Goal: Communication & Community: Answer question/provide support

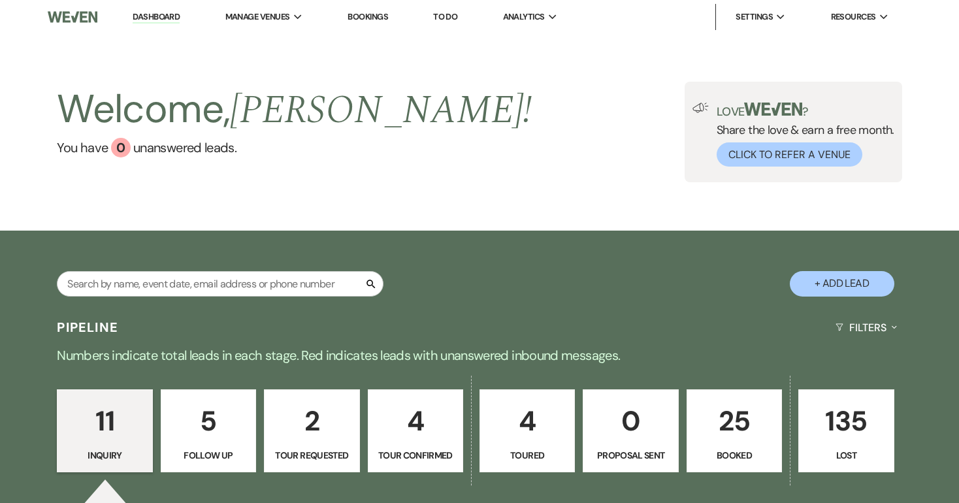
click at [159, 18] on link "Dashboard" at bounding box center [156, 17] width 47 height 12
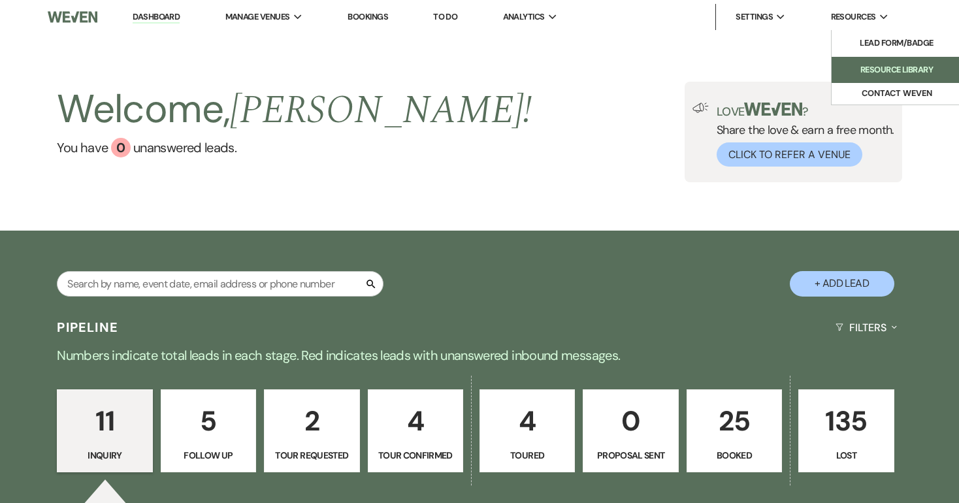
click at [884, 67] on li "Resource Library" at bounding box center [898, 69] width 118 height 13
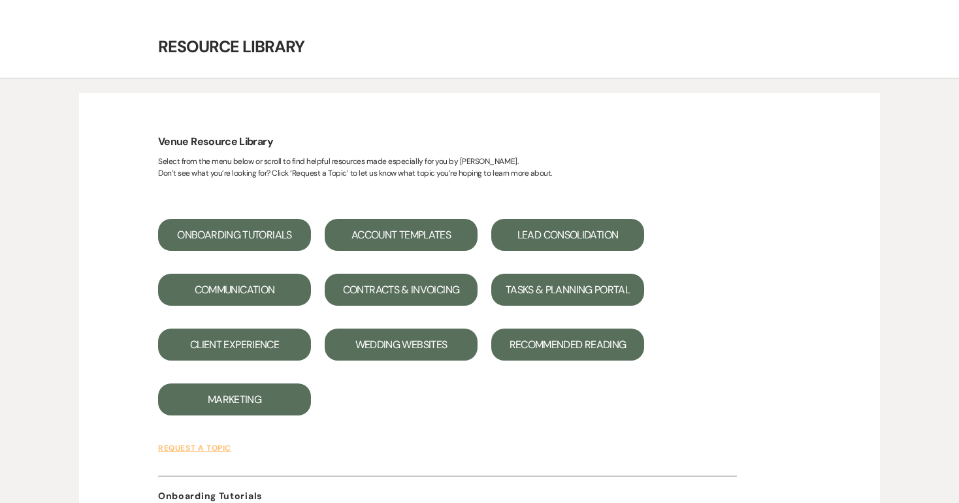
scroll to position [27, 0]
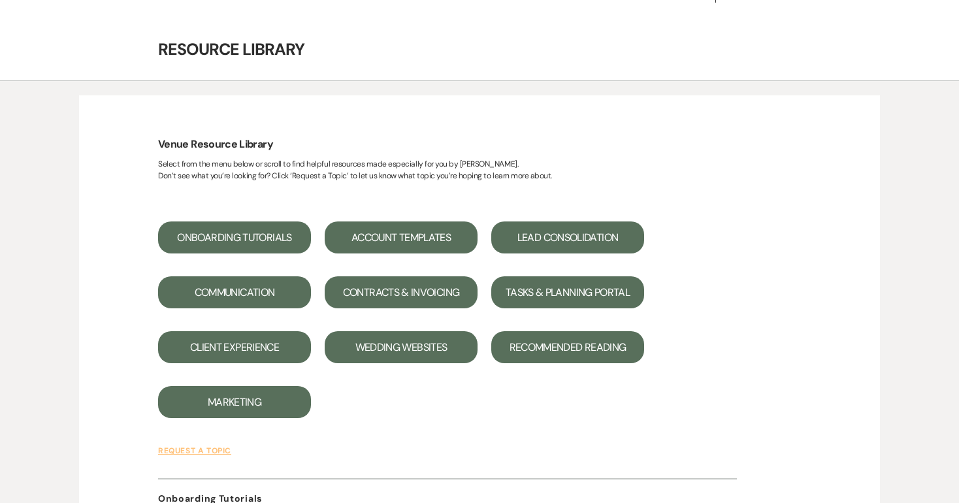
click at [412, 235] on button "Account Templates" at bounding box center [401, 238] width 153 height 32
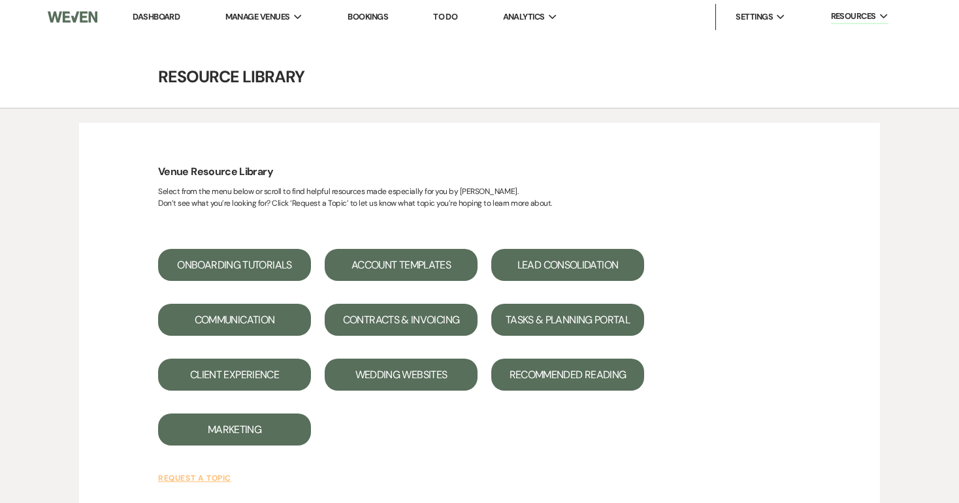
click at [148, 13] on link "Dashboard" at bounding box center [156, 16] width 47 height 11
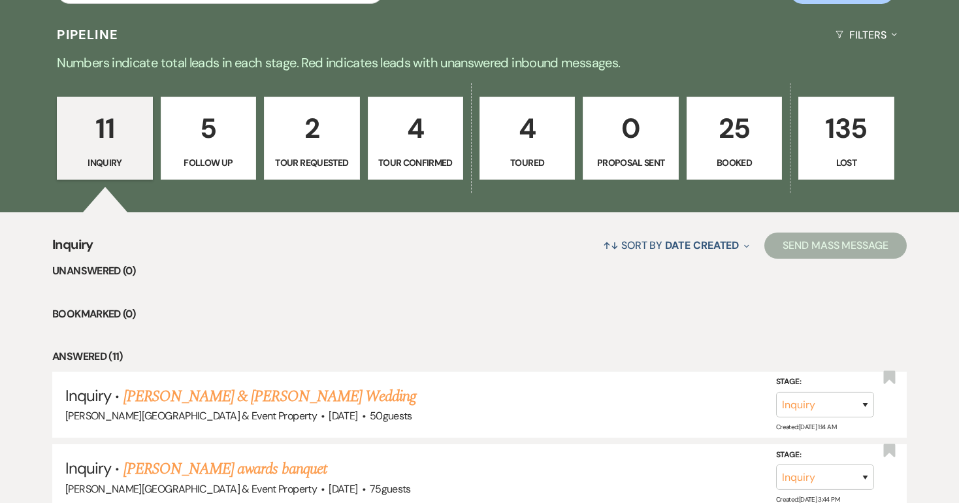
scroll to position [312, 0]
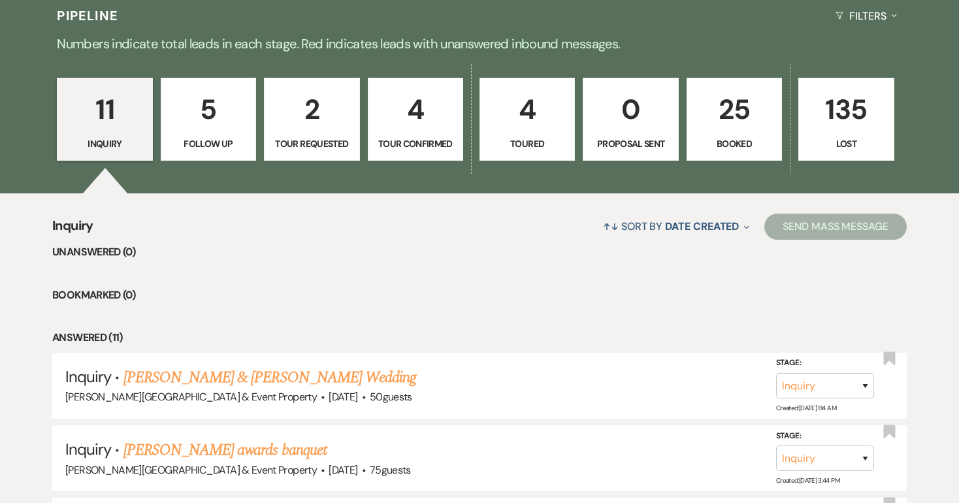
click at [112, 127] on p "11" at bounding box center [104, 110] width 78 height 44
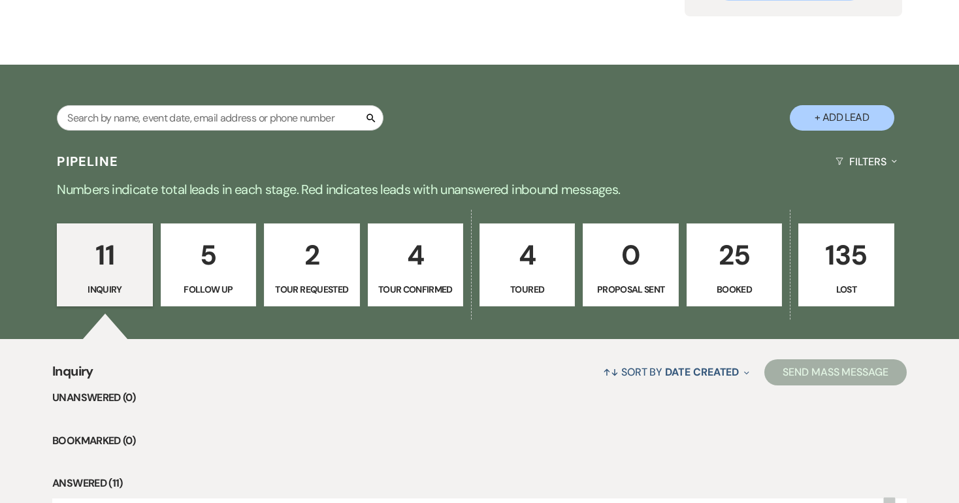
scroll to position [158, 0]
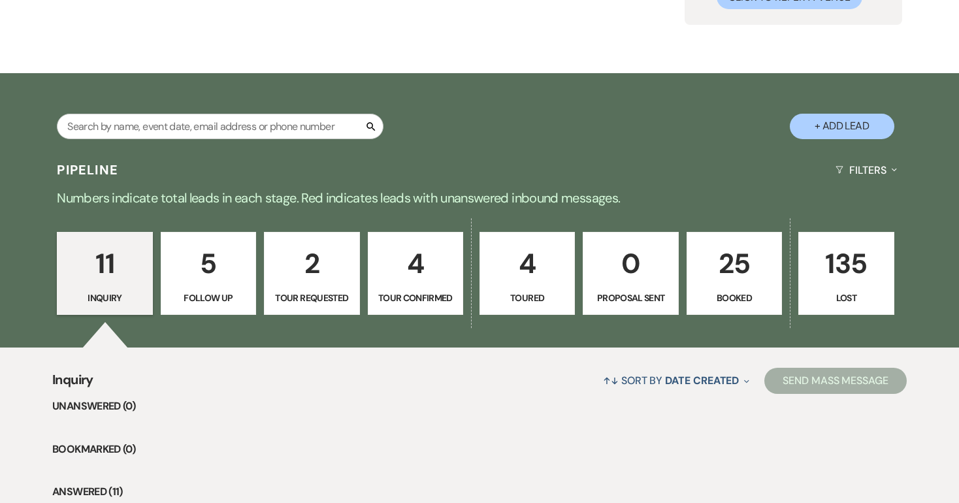
click at [845, 126] on button "+ Add Lead" at bounding box center [842, 126] width 105 height 25
select select "739"
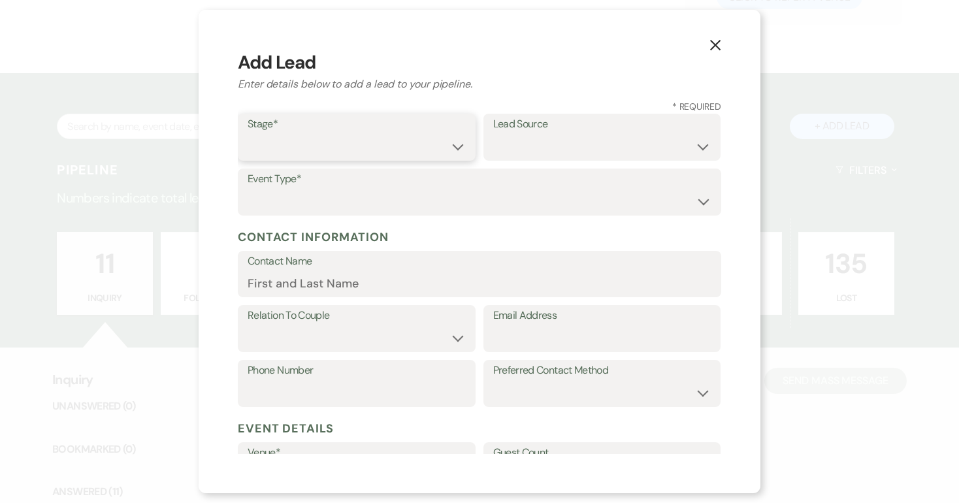
select select "1"
select select "5"
select select "14"
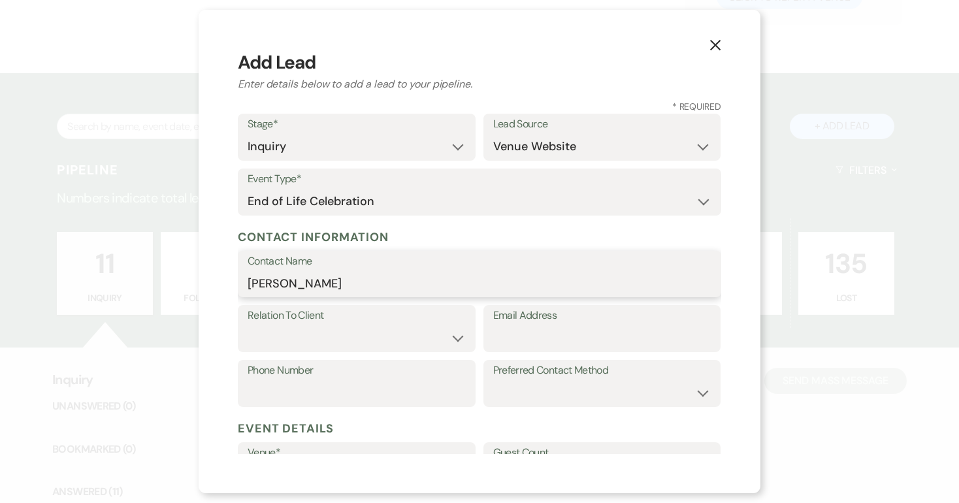
type input "[PERSON_NAME]"
select select "1"
type input "[EMAIL_ADDRESS][DOMAIN_NAME]"
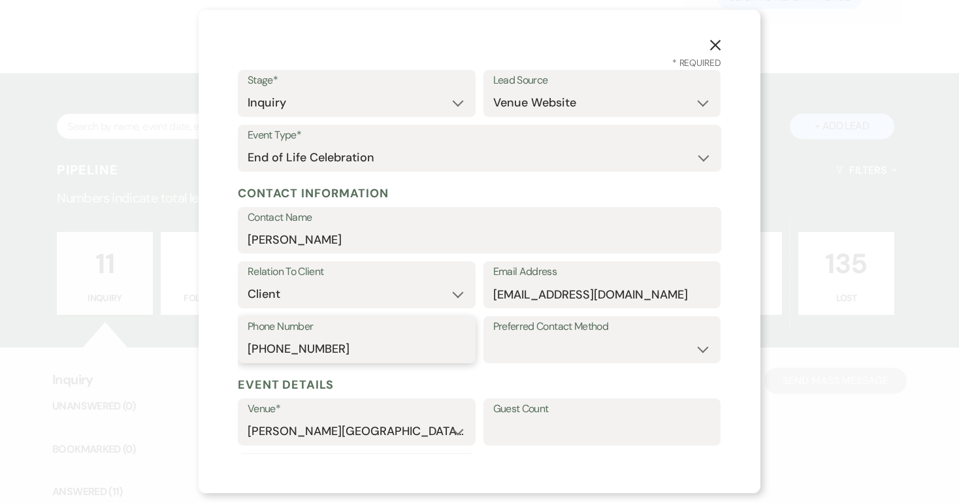
scroll to position [59, 0]
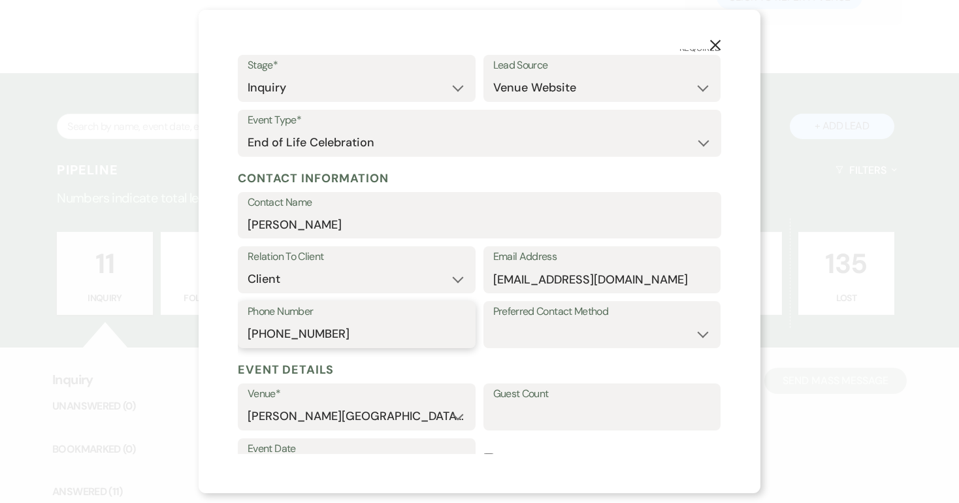
type input "[PHONE_NUMBER]"
select select "phone"
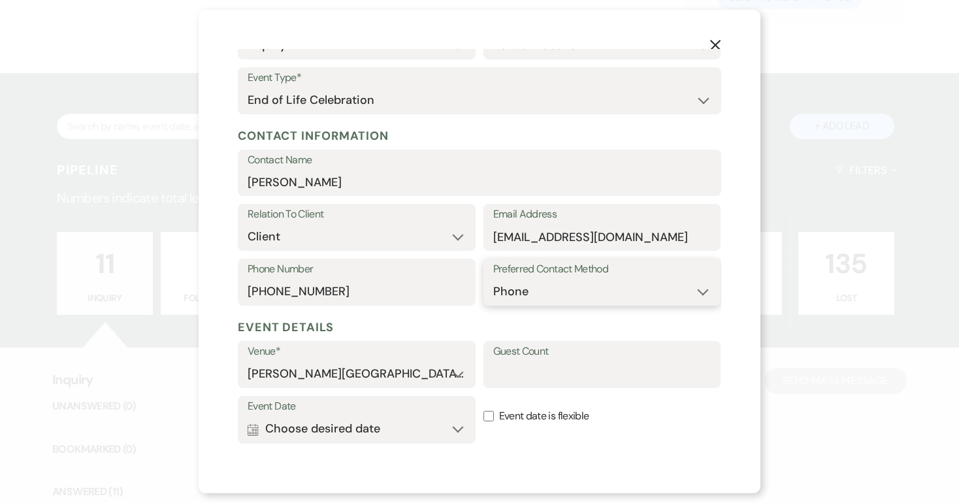
scroll to position [128, 0]
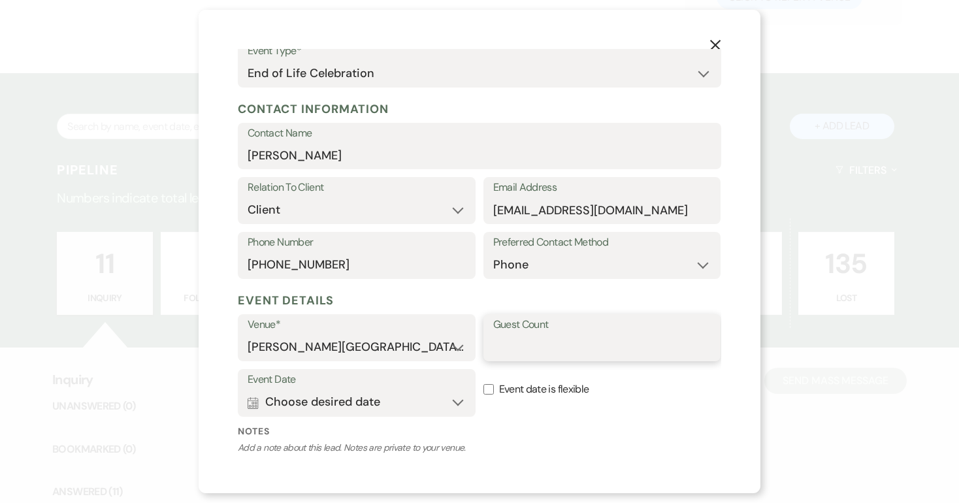
click at [535, 341] on input "Guest Count" at bounding box center [602, 347] width 218 height 25
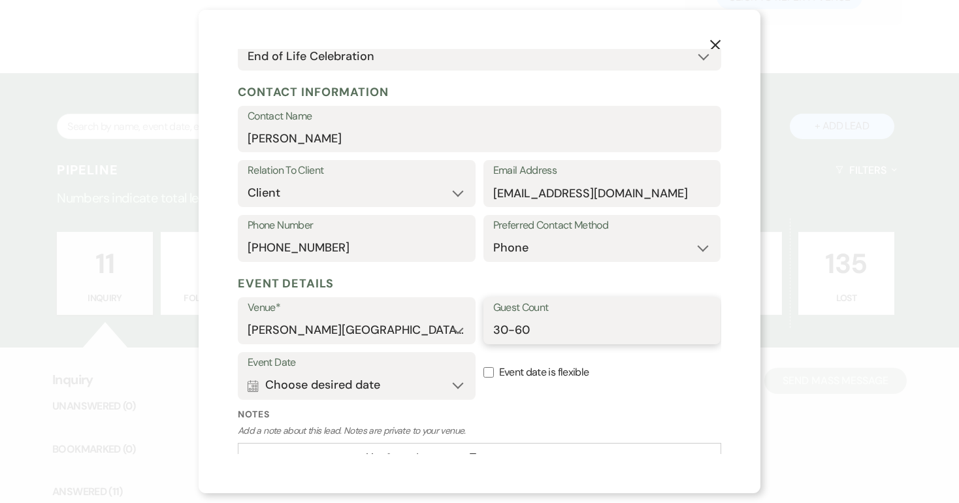
scroll to position [147, 0]
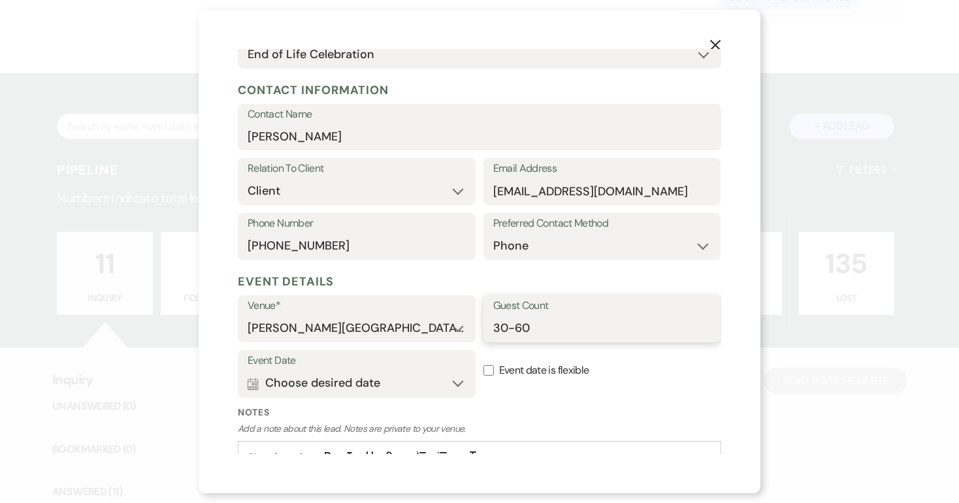
type input "30-60"
click at [458, 378] on button "Calendar Choose desired date Expand" at bounding box center [357, 384] width 218 height 26
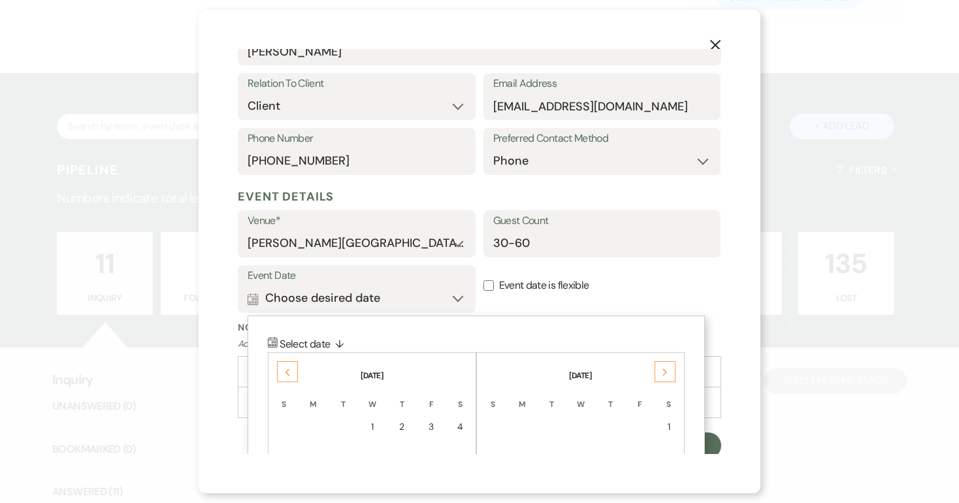
click at [284, 365] on div "Previous" at bounding box center [287, 371] width 21 height 21
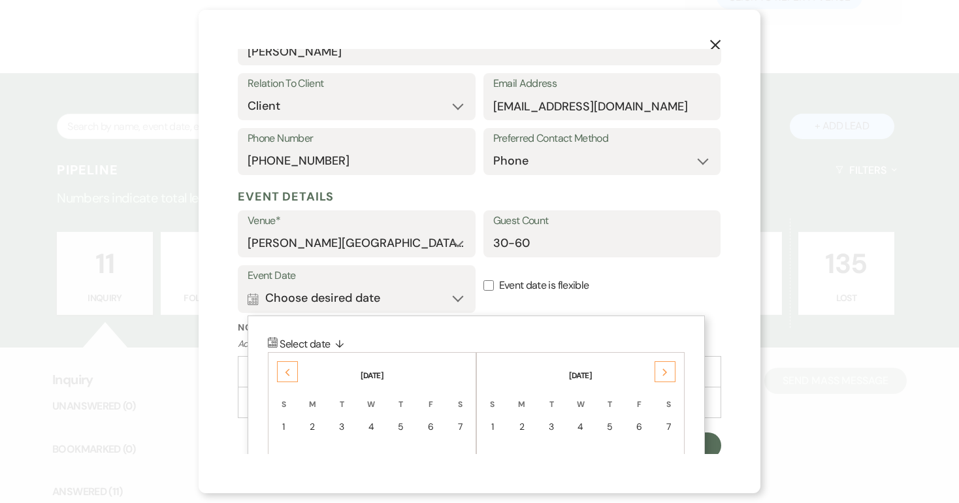
click at [284, 365] on div "Previous" at bounding box center [287, 371] width 21 height 21
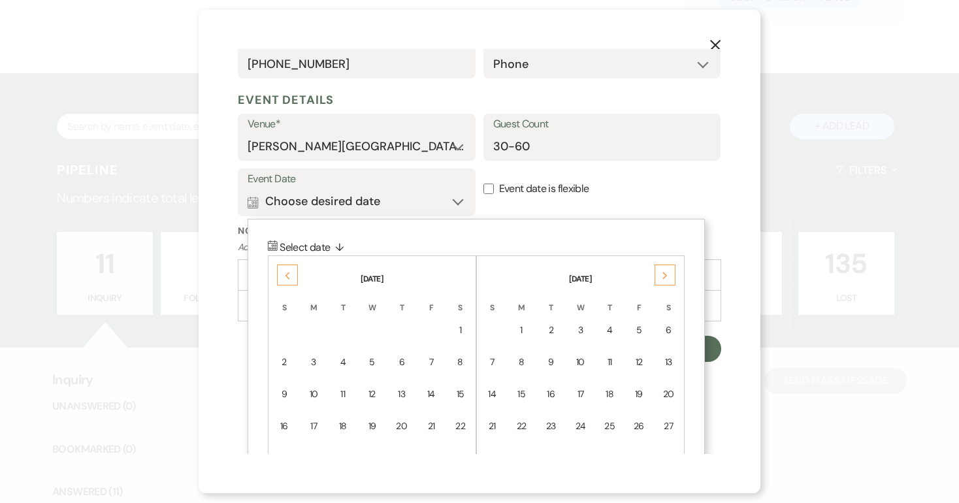
scroll to position [345, 0]
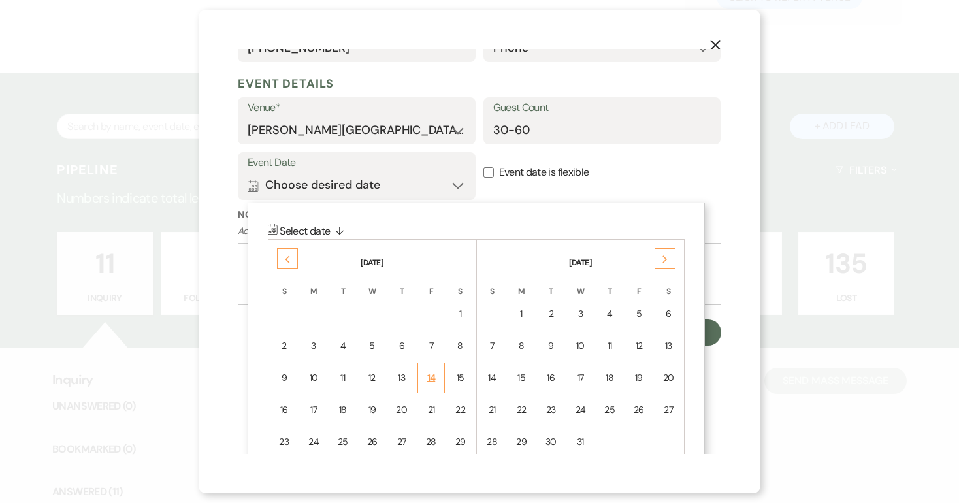
click at [433, 373] on div "14" at bounding box center [431, 378] width 11 height 14
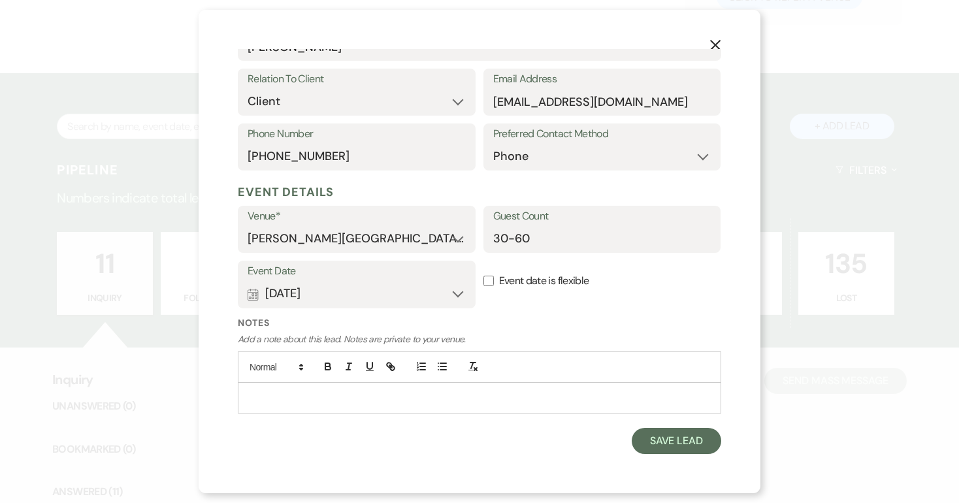
scroll to position [232, 0]
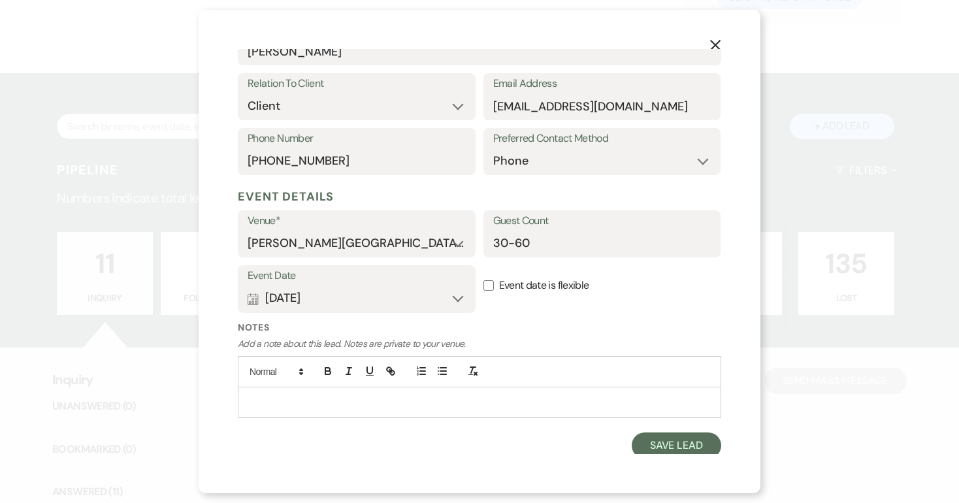
click at [307, 396] on p at bounding box center [479, 402] width 463 height 14
click at [331, 398] on p "Mother's memorial falling service." at bounding box center [479, 402] width 463 height 14
click at [408, 400] on p "Mother's memorial following service." at bounding box center [479, 402] width 463 height 14
click at [679, 441] on button "Save Lead" at bounding box center [677, 446] width 90 height 26
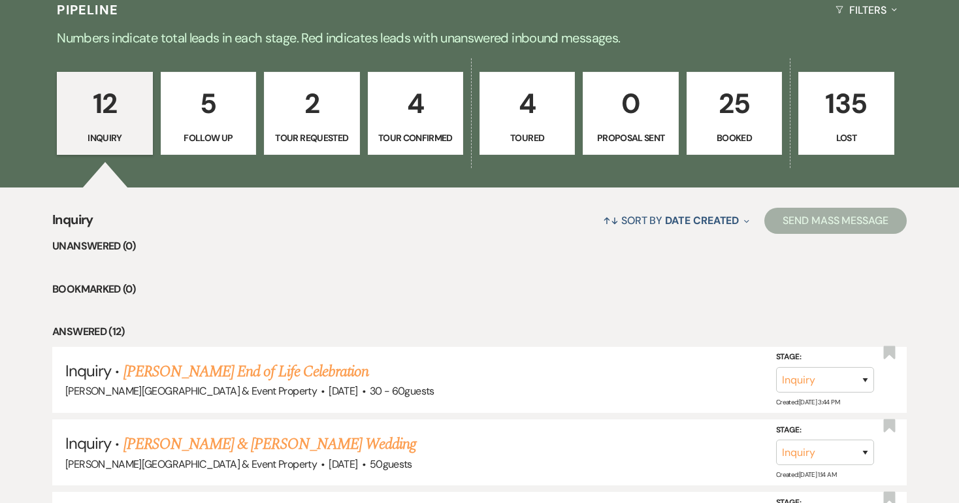
scroll to position [322, 0]
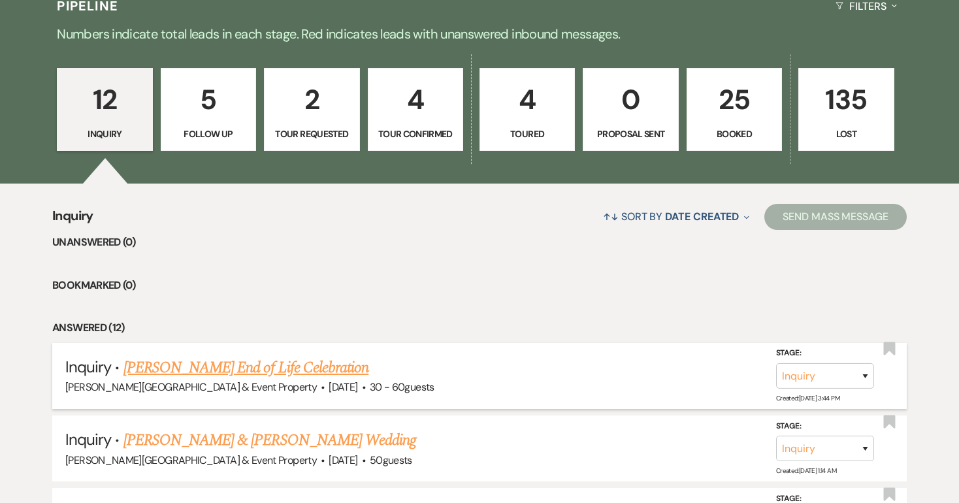
click at [324, 367] on link "[PERSON_NAME] End of Life Celebration" at bounding box center [246, 368] width 245 height 24
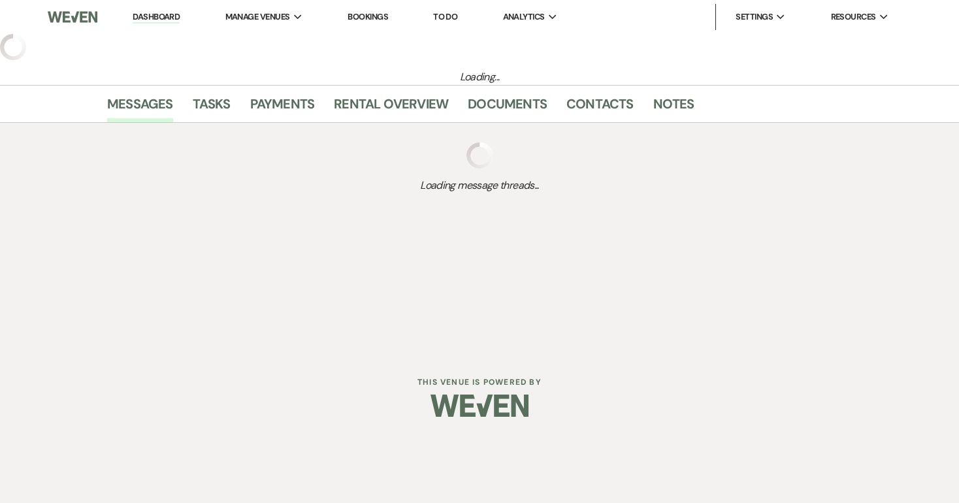
select select "5"
select select "14"
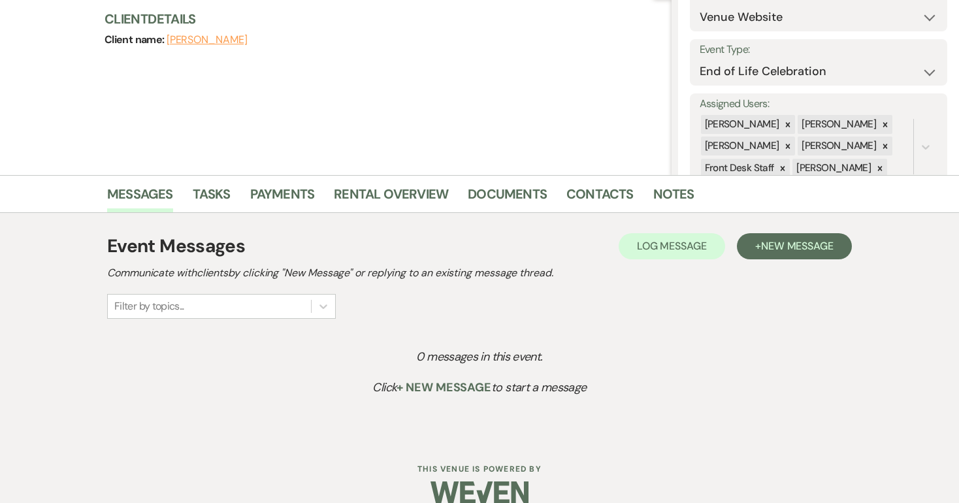
scroll to position [154, 0]
click at [502, 195] on link "Documents" at bounding box center [507, 197] width 79 height 29
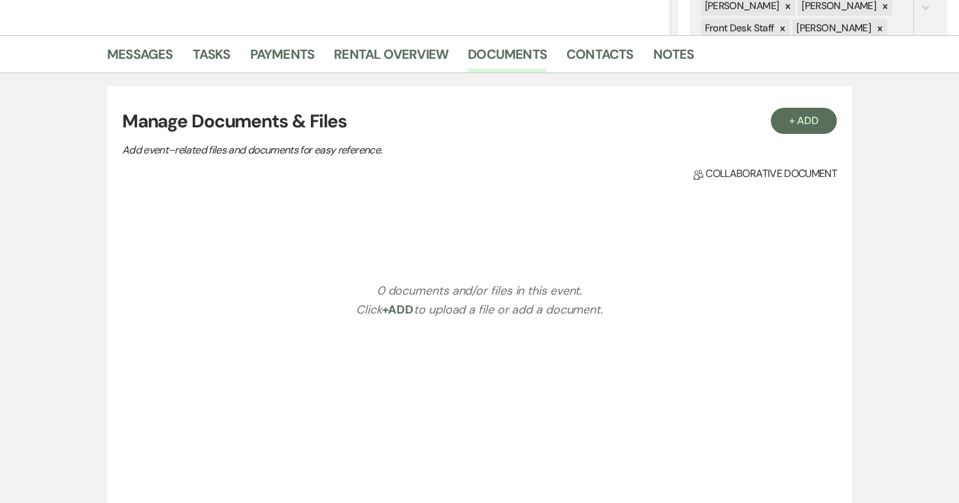
scroll to position [297, 0]
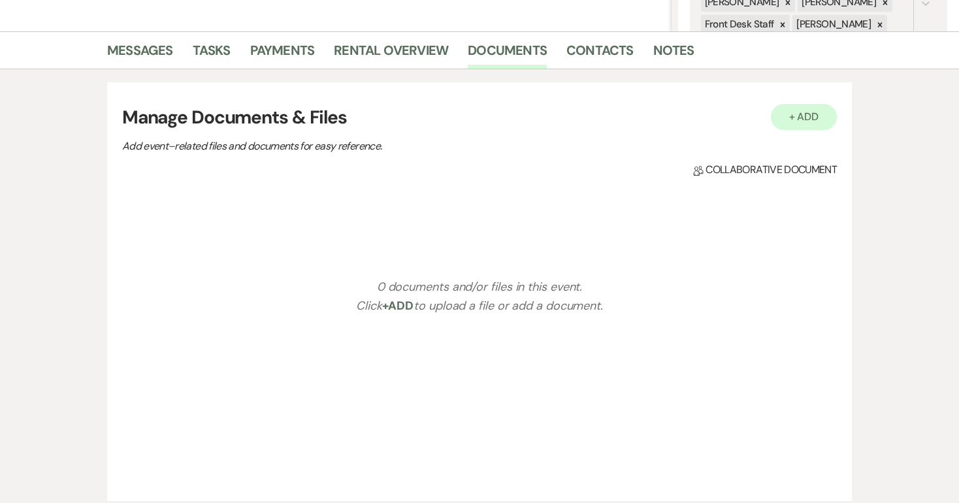
click at [805, 118] on button "+ Add" at bounding box center [804, 117] width 67 height 26
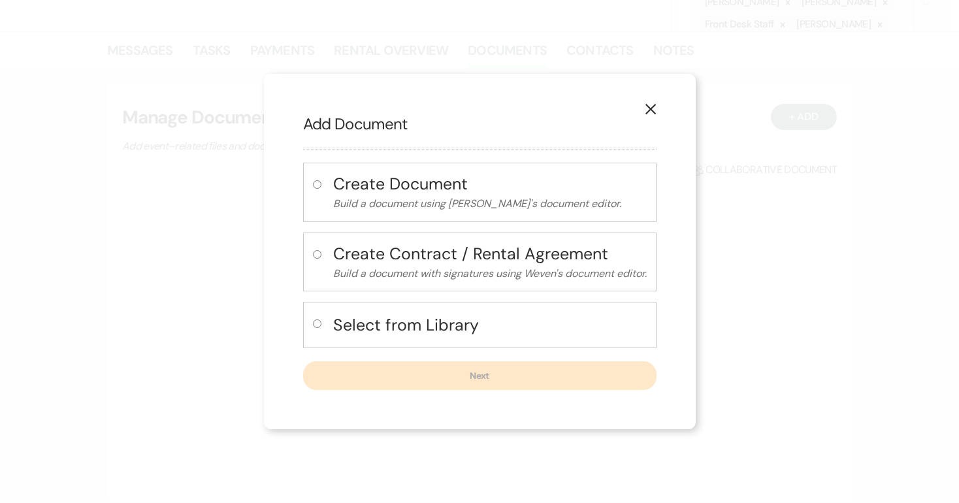
click at [448, 183] on h4 "Create Document" at bounding box center [490, 184] width 314 height 23
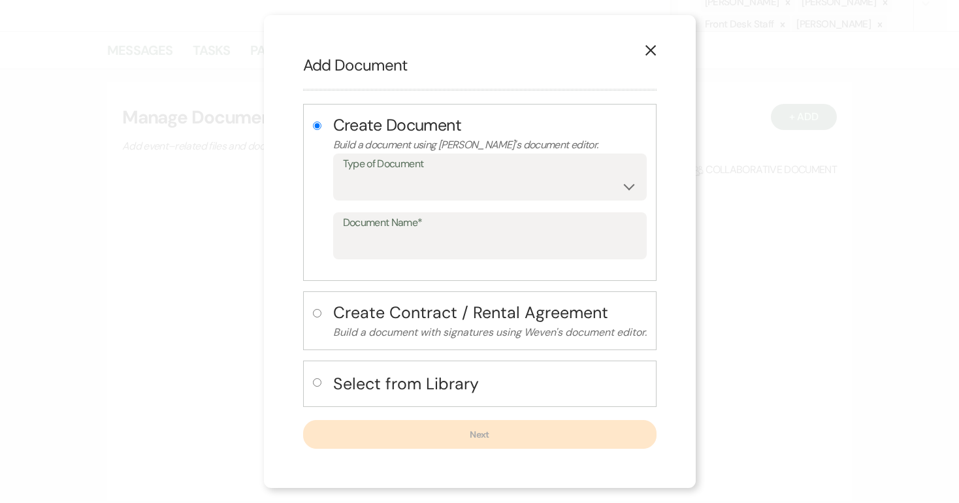
click at [484, 310] on h4 "Create Contract / Rental Agreement" at bounding box center [490, 312] width 314 height 23
radio input "false"
radio input "true"
select select "10"
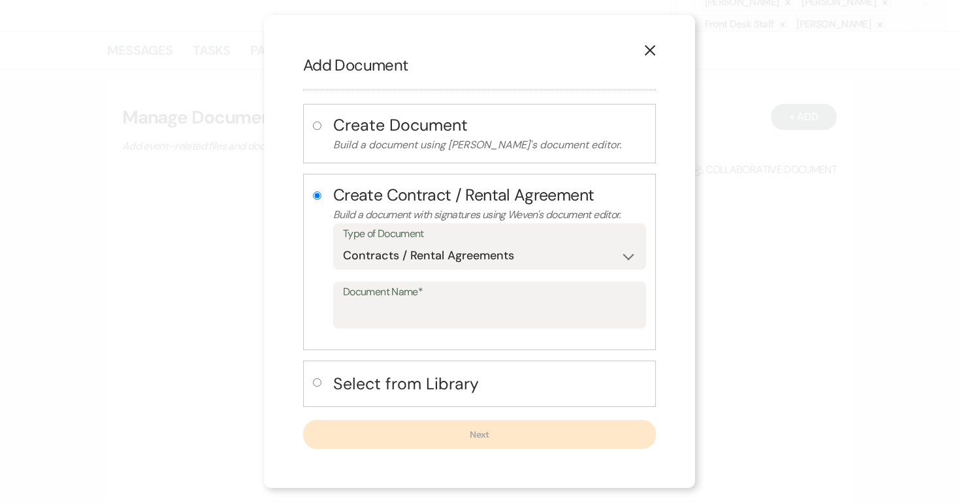
click at [315, 382] on input "radio" at bounding box center [317, 382] width 8 height 8
radio input "true"
radio input "false"
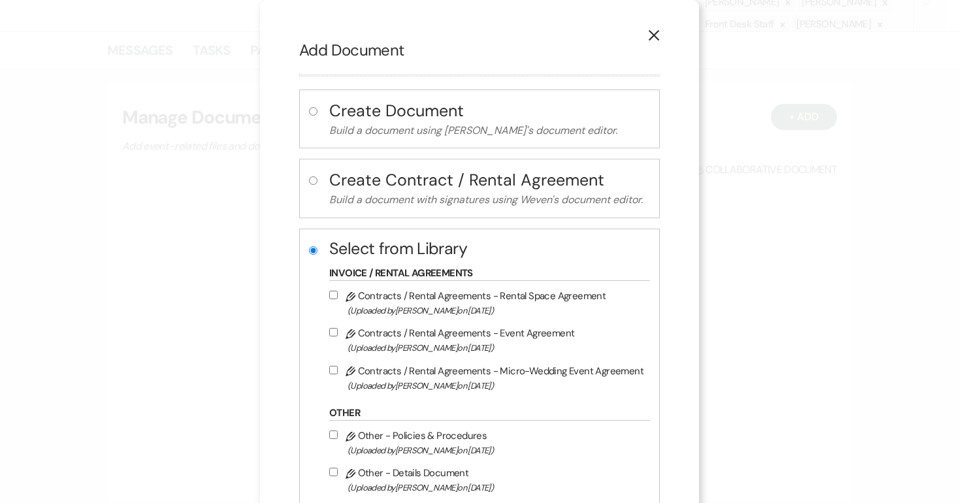
click at [536, 292] on label "Pencil Contracts / Rental Agreements - Rental Space Agreement (Uploaded by [PER…" at bounding box center [486, 303] width 314 height 31
click at [338, 292] on input "Pencil Contracts / Rental Agreements - Rental Space Agreement (Uploaded by [PER…" at bounding box center [333, 295] width 8 height 8
checkbox input "true"
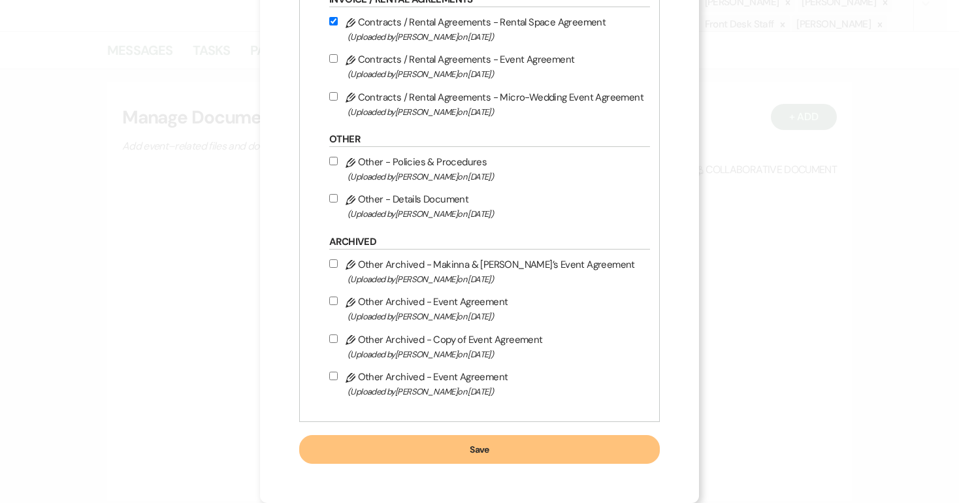
scroll to position [282, 0]
click at [492, 448] on button "Save" at bounding box center [479, 449] width 361 height 29
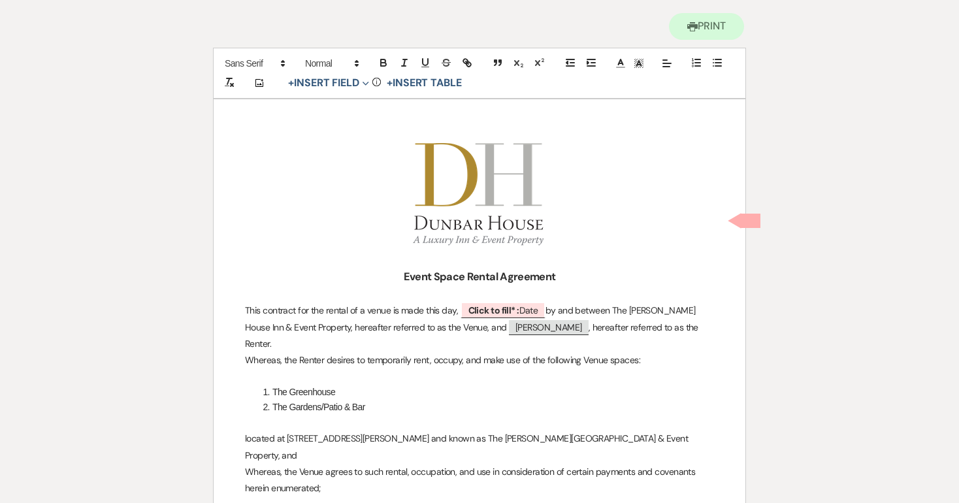
scroll to position [148, 0]
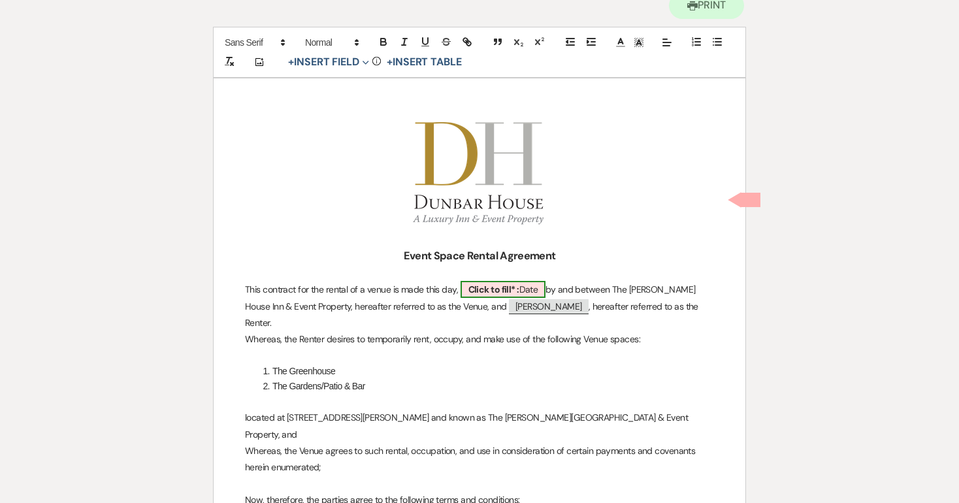
click at [505, 284] on b "Click to fill* :" at bounding box center [494, 290] width 51 height 12
select select "owner"
select select "Date"
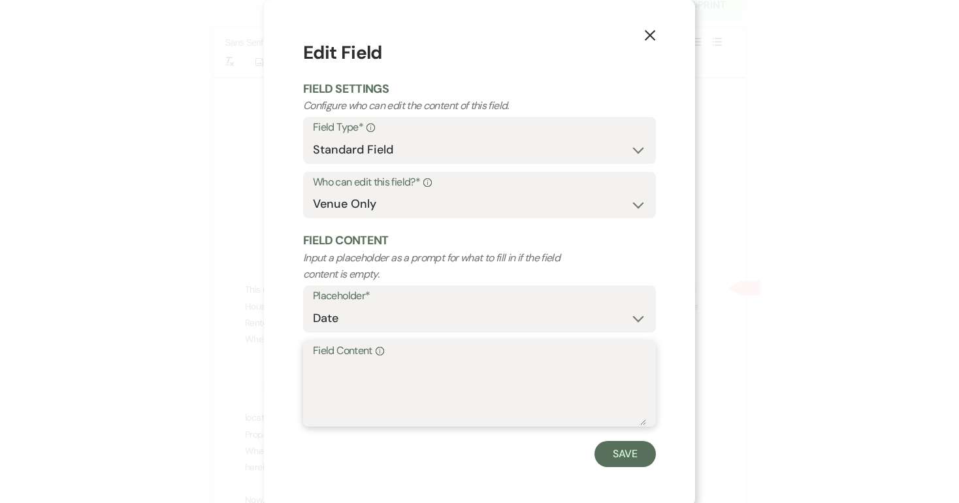
click at [333, 367] on textarea "Field Content Info" at bounding box center [479, 392] width 333 height 65
type textarea "[DATE]"
click at [639, 450] on button "Save" at bounding box center [625, 454] width 61 height 26
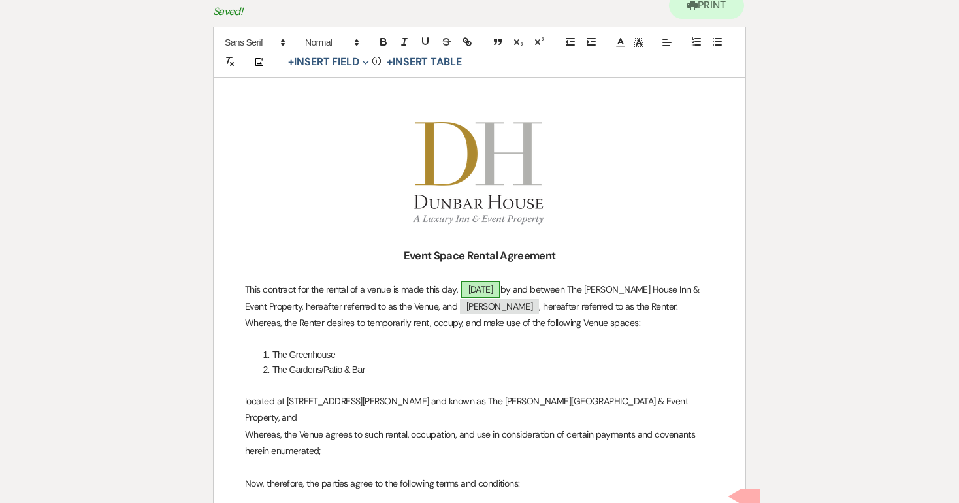
click at [501, 284] on span "[DATE]" at bounding box center [481, 289] width 41 height 17
select select "owner"
select select "Date"
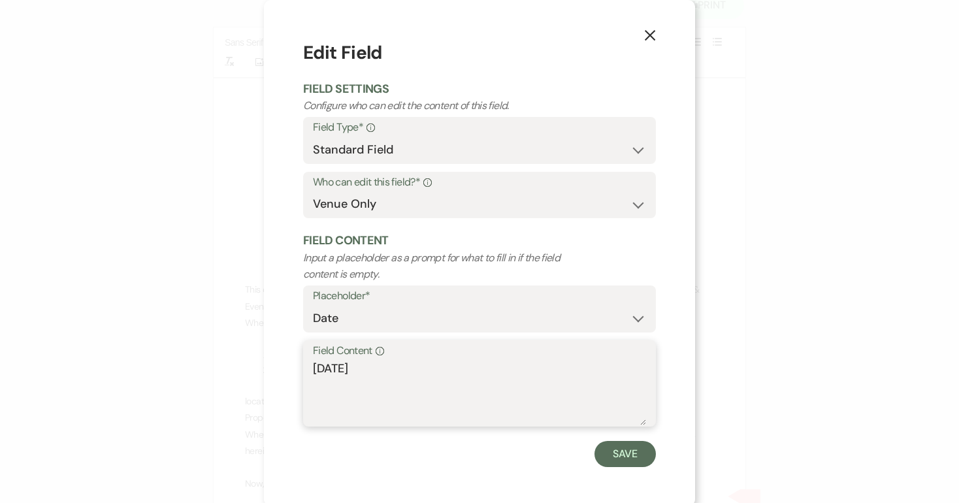
drag, startPoint x: 422, startPoint y: 367, endPoint x: 278, endPoint y: 367, distance: 143.1
click at [278, 367] on div "X Edit Field Field Settings Configure who can edit the content of this field. F…" at bounding box center [479, 253] width 431 height 507
click at [614, 452] on button "Save" at bounding box center [625, 454] width 61 height 26
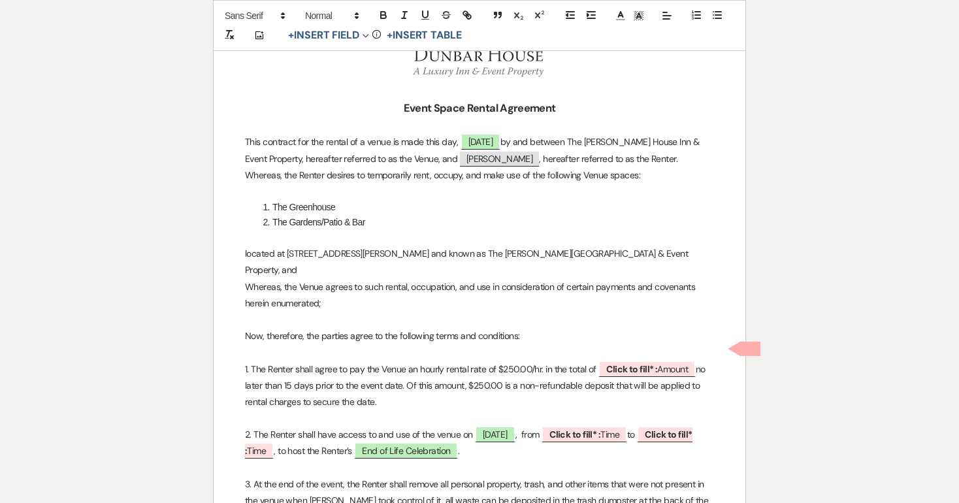
scroll to position [310, 0]
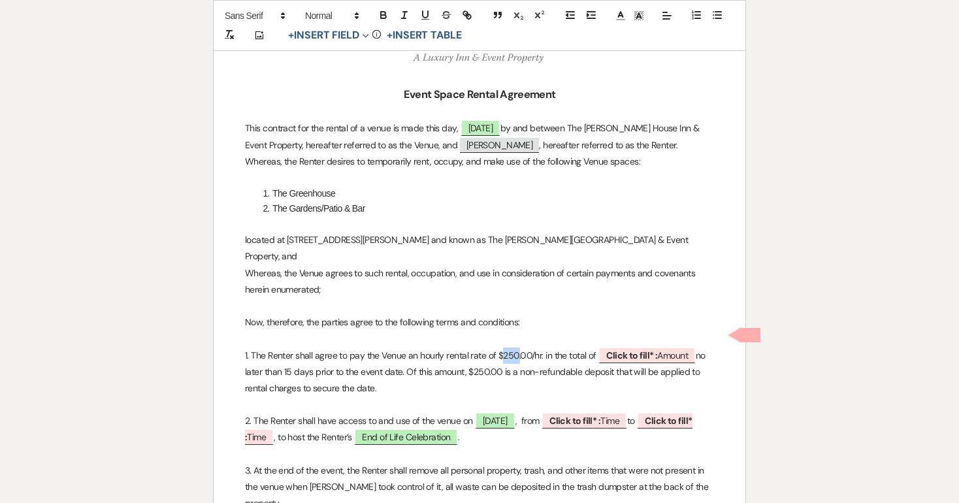
drag, startPoint x: 503, startPoint y: 333, endPoint x: 518, endPoint y: 333, distance: 15.0
click at [518, 348] on p "1. The Renter shall agree to pay the Venue an hourly rental rate of $250.00/hr.…" at bounding box center [479, 373] width 469 height 50
click at [608, 350] on b "Click to fill* :" at bounding box center [633, 356] width 51 height 12
select select "owner"
select select "Amount"
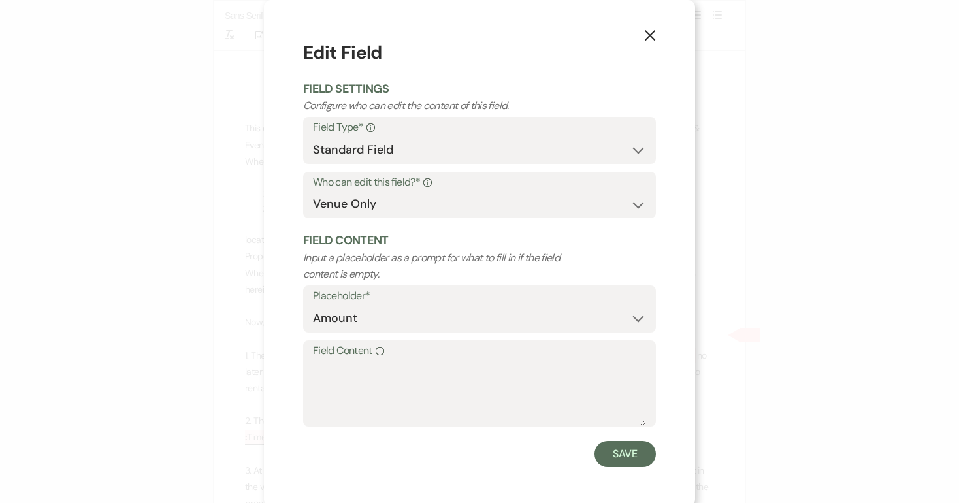
click at [339, 351] on label "Field Content Info" at bounding box center [479, 351] width 333 height 19
click at [339, 360] on textarea "Field Content Info" at bounding box center [479, 392] width 333 height 65
click at [314, 361] on textarea "1500" at bounding box center [479, 392] width 333 height 65
click at [346, 365] on textarea "$1500" at bounding box center [479, 392] width 333 height 65
type textarea "$1500.00"
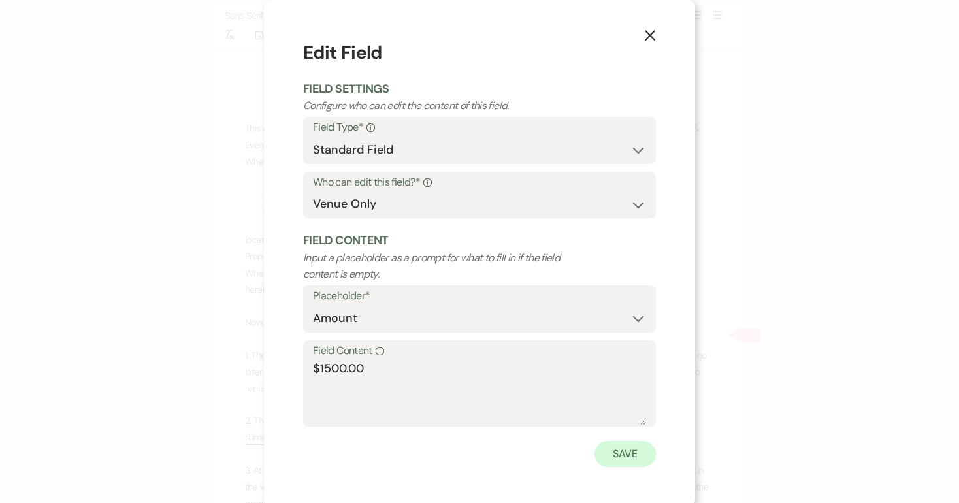
click at [628, 450] on button "Save" at bounding box center [625, 454] width 61 height 26
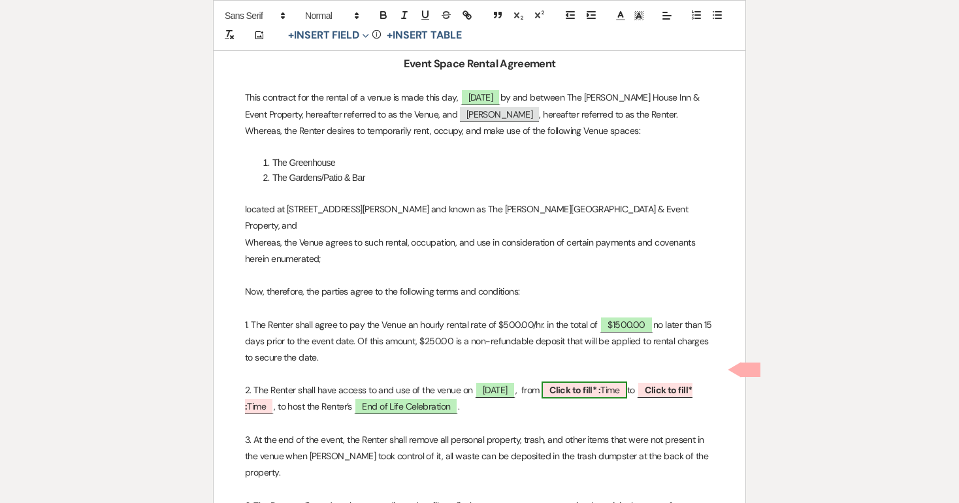
scroll to position [341, 0]
click at [438, 319] on p "1. The Renter shall agree to pay the Venue an hourly rental rate of $500.00/hr.…" at bounding box center [479, 342] width 469 height 50
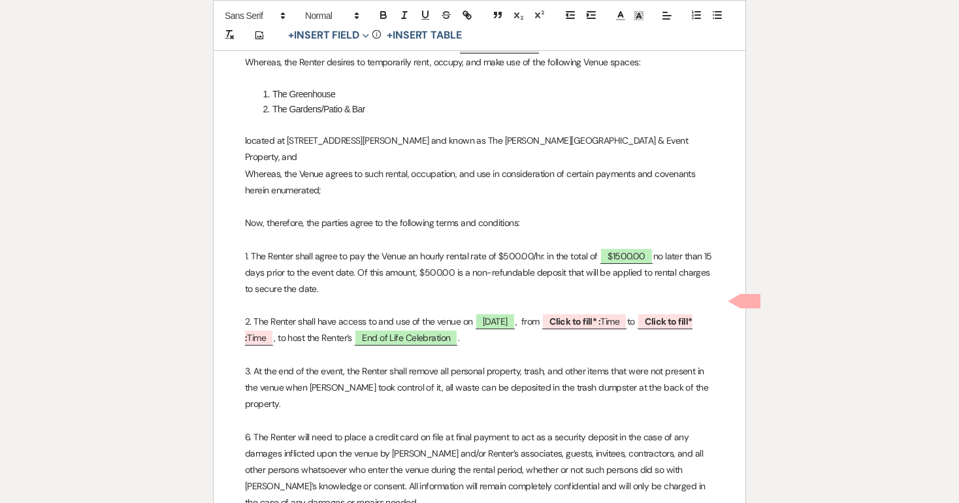
scroll to position [413, 0]
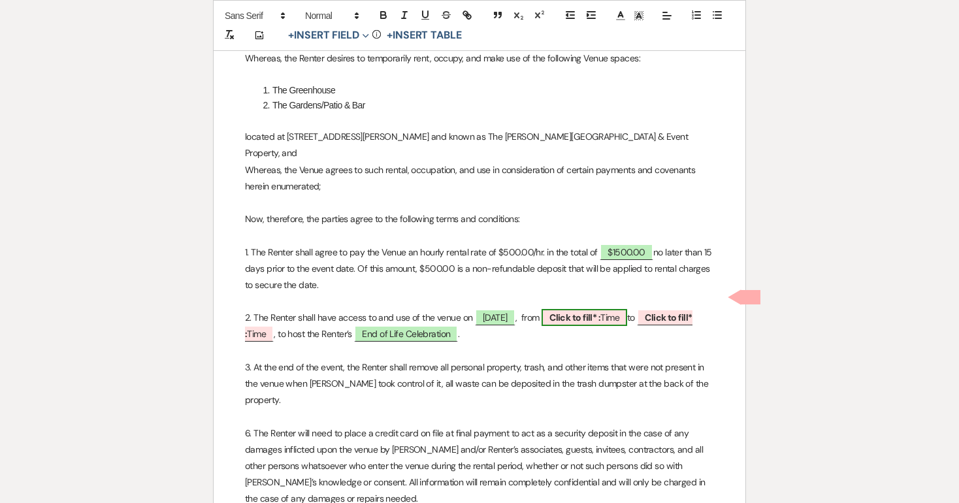
click at [601, 312] on b "Click to fill* :" at bounding box center [575, 318] width 51 height 12
select select "owner"
select select "Time"
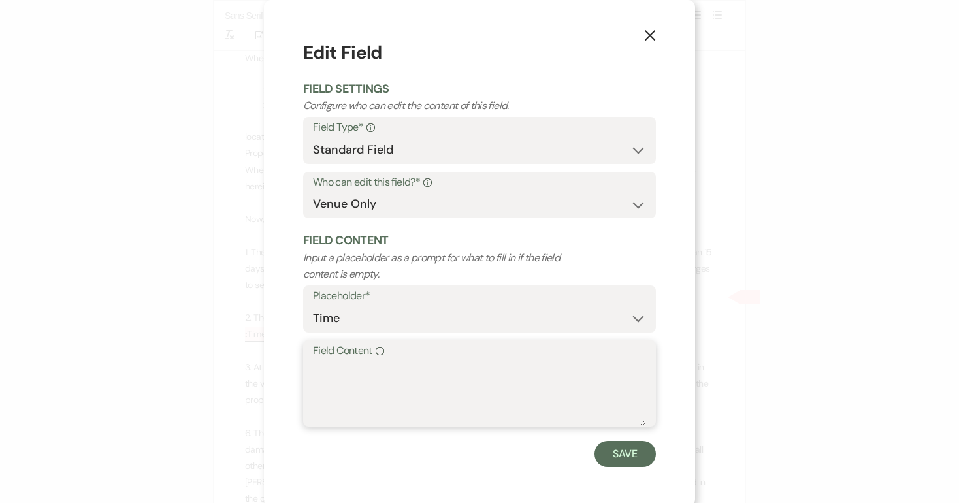
click at [328, 361] on textarea "Field Content Info" at bounding box center [479, 392] width 333 height 65
type textarea "2:00"
click at [620, 443] on button "Save" at bounding box center [625, 454] width 61 height 26
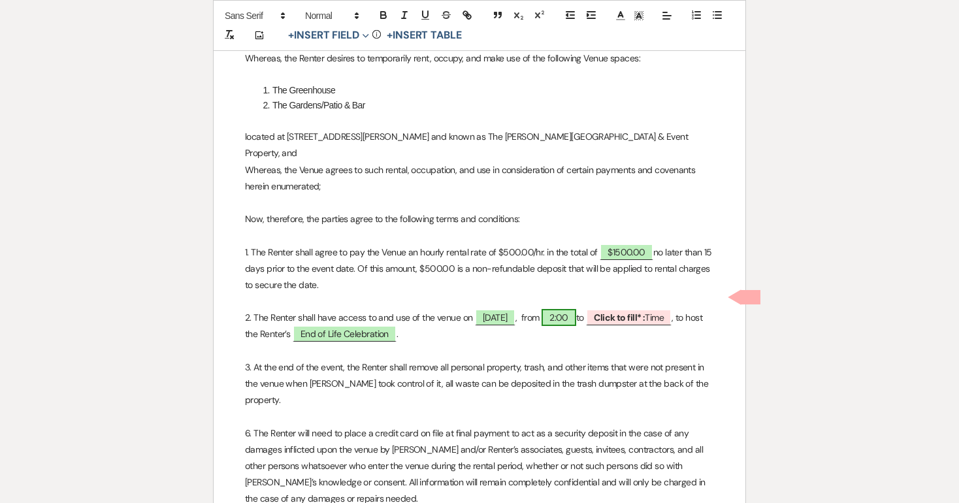
click at [571, 309] on span "2:00" at bounding box center [559, 317] width 35 height 17
select select "owner"
select select "Time"
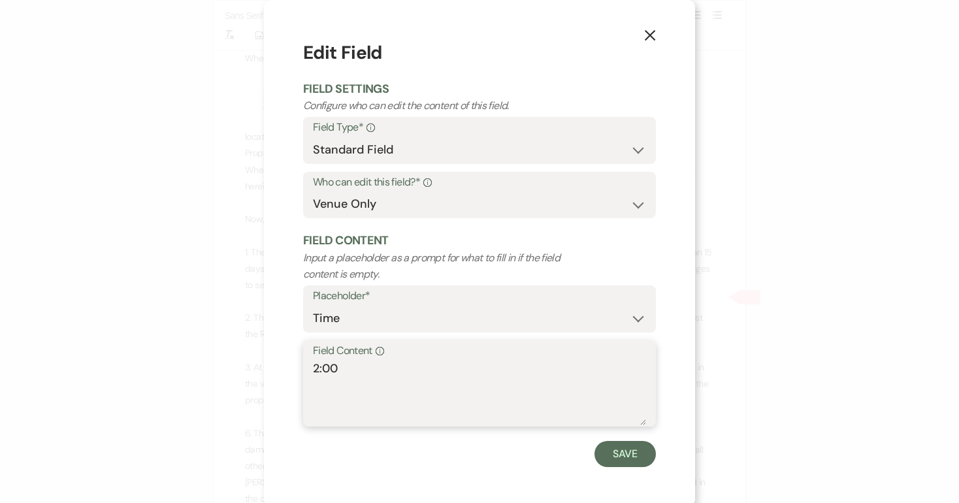
click at [318, 363] on textarea "2:00" at bounding box center [479, 392] width 333 height 65
type textarea "11:00"
click at [621, 447] on button "Save" at bounding box center [625, 454] width 61 height 26
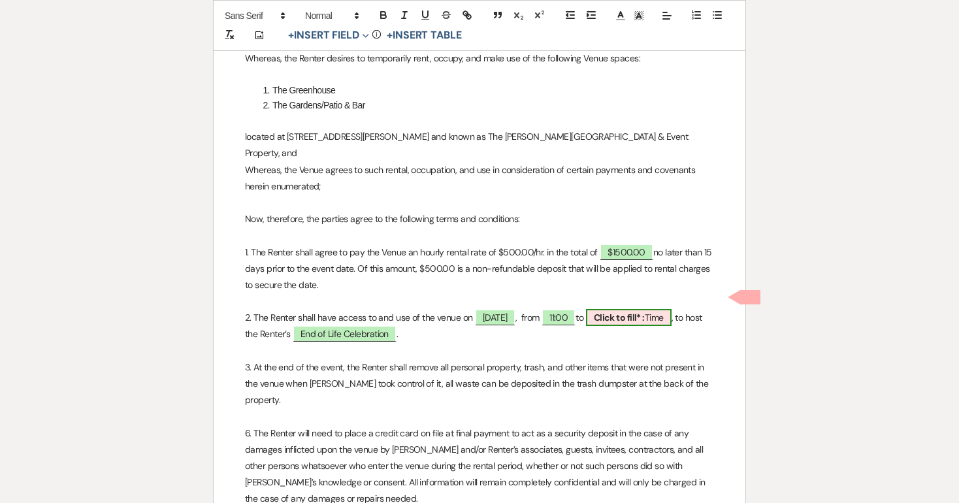
click at [641, 312] on b "Click to fill* :" at bounding box center [619, 318] width 51 height 12
select select "owner"
select select "Time"
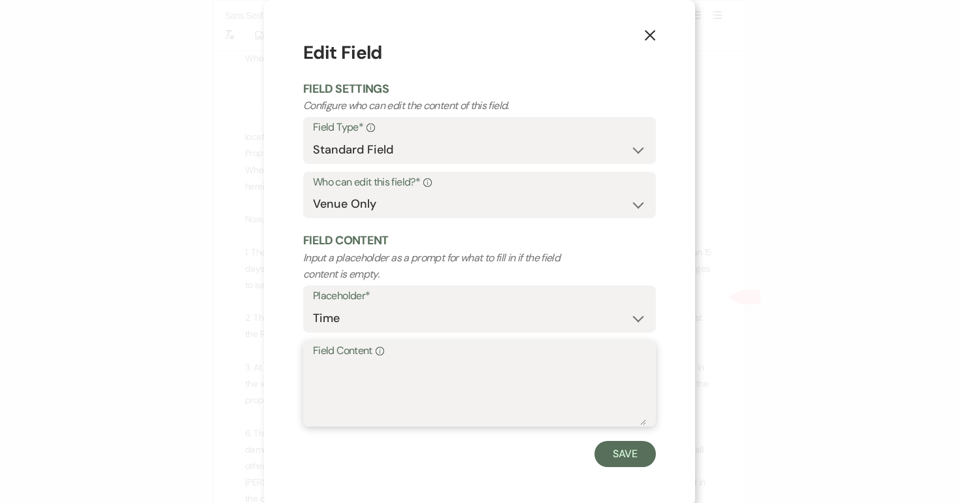
click at [343, 360] on textarea "Field Content Info" at bounding box center [479, 392] width 333 height 65
type textarea "4:00"
click at [627, 452] on button "Save" at bounding box center [625, 454] width 61 height 26
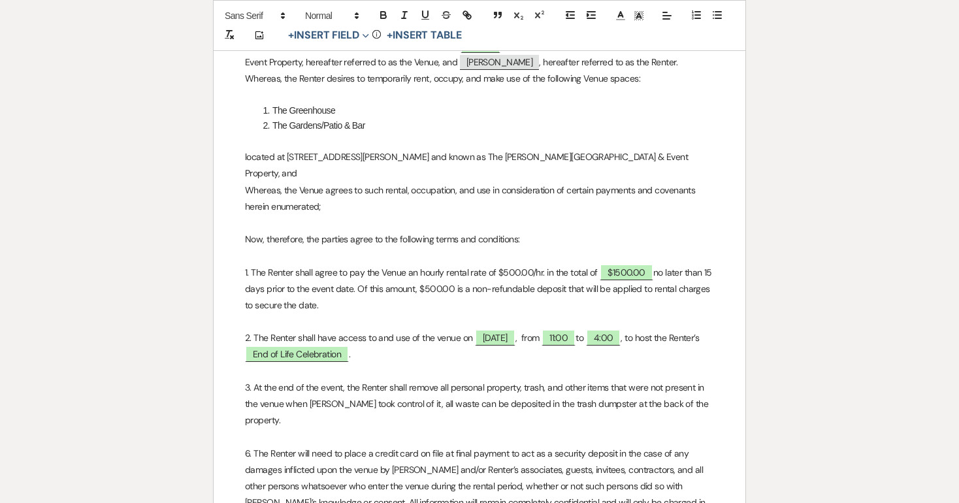
scroll to position [393, 0]
click at [614, 264] on span "$1500.00" at bounding box center [627, 272] width 54 height 17
select select "owner"
select select "Amount"
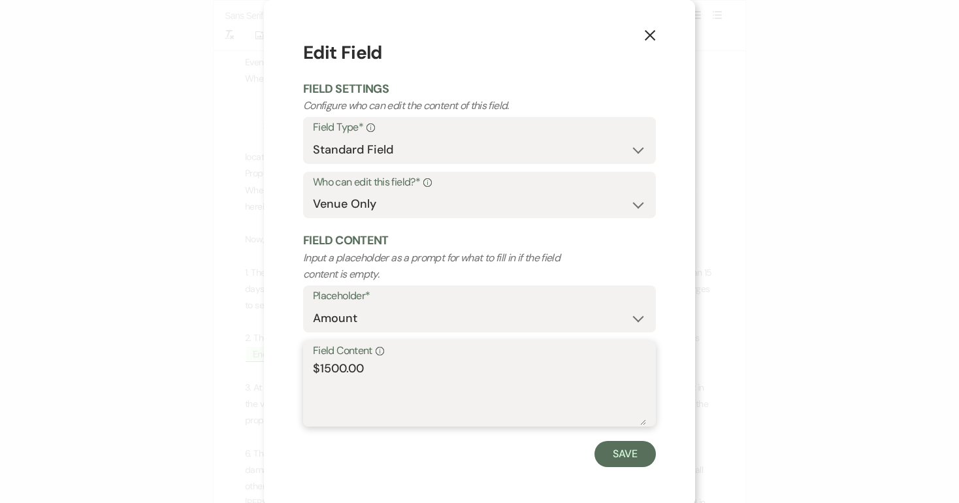
click at [324, 365] on textarea "$1500.00" at bounding box center [479, 392] width 333 height 65
type textarea "$1,500.00"
click at [620, 448] on button "Save" at bounding box center [625, 454] width 61 height 26
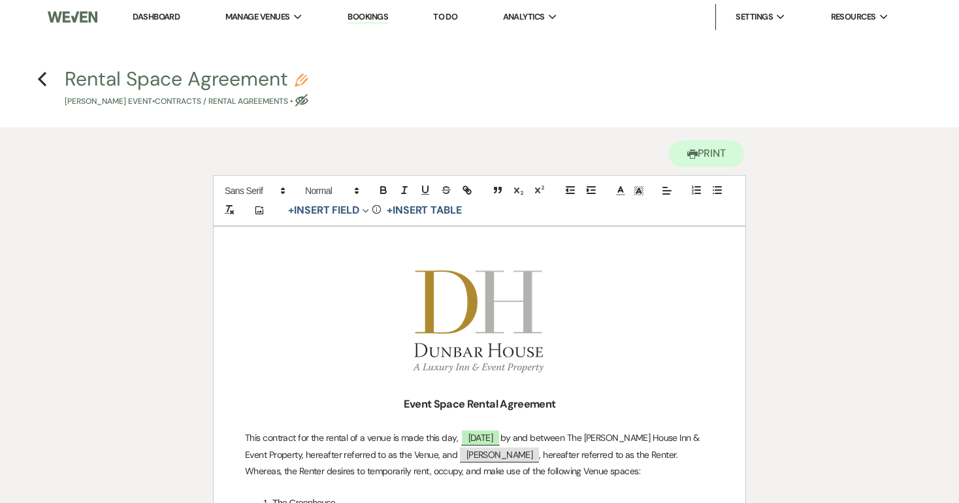
scroll to position [0, 0]
click at [42, 78] on icon "Previous" at bounding box center [42, 79] width 10 height 16
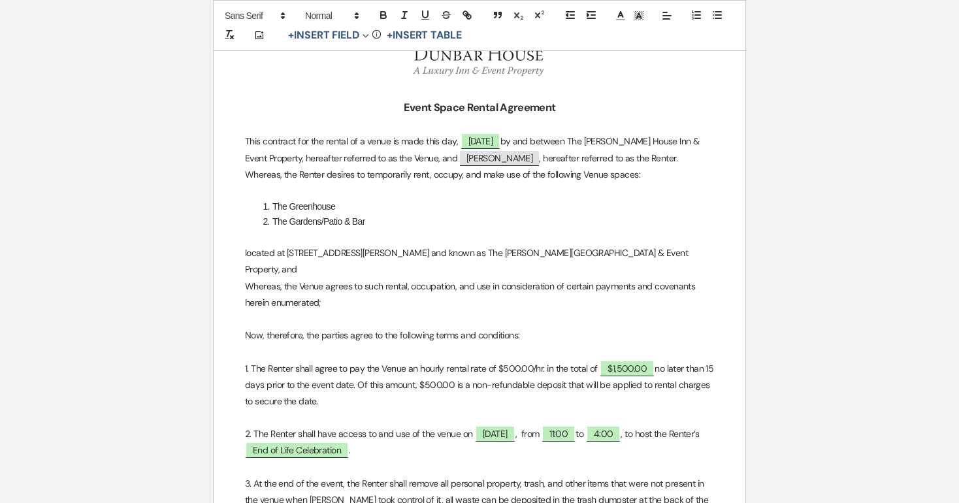
select select "5"
select select "14"
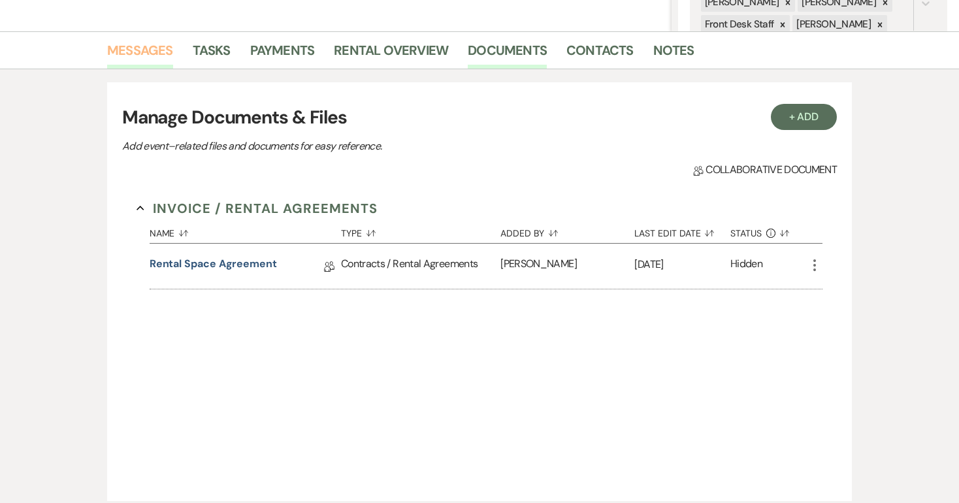
click at [139, 51] on link "Messages" at bounding box center [140, 54] width 66 height 29
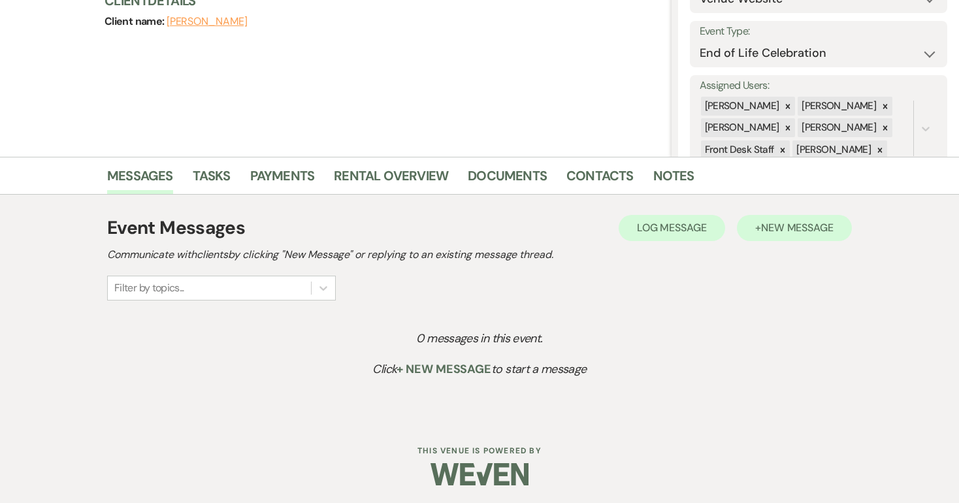
click at [778, 227] on span "New Message" at bounding box center [797, 228] width 73 height 14
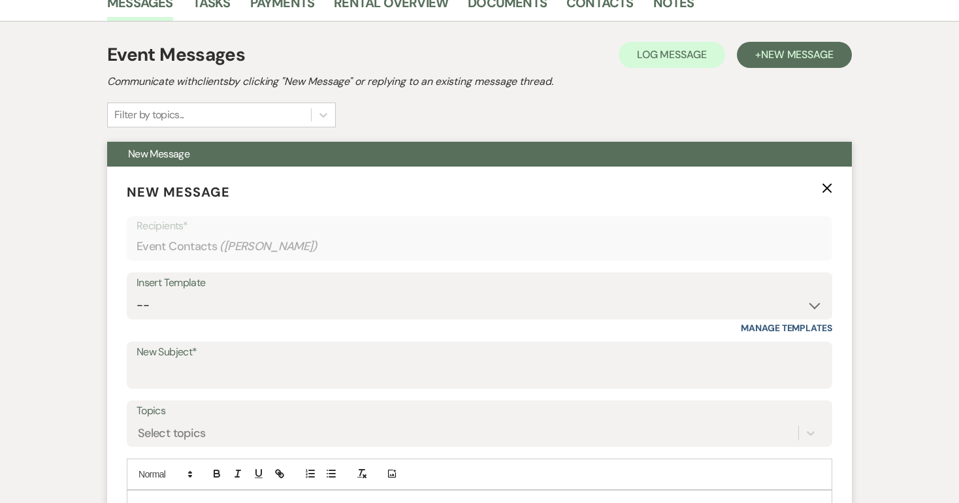
scroll to position [354, 0]
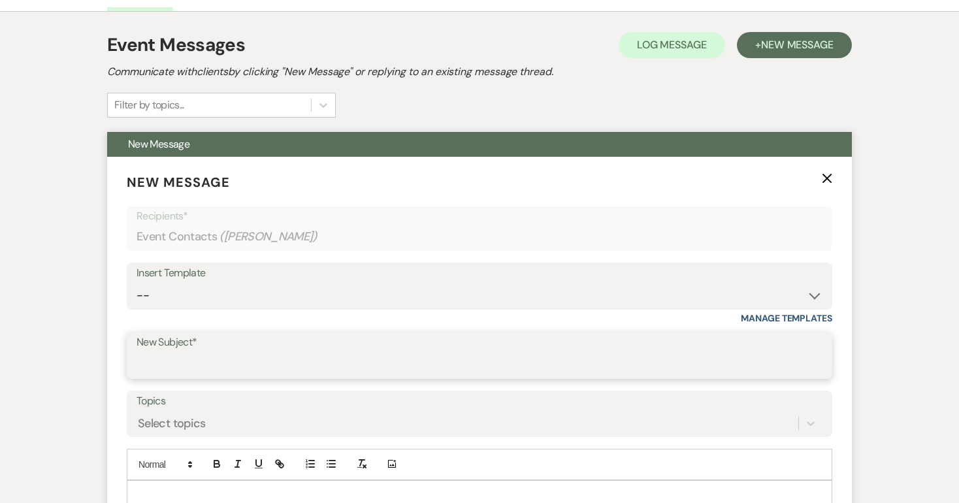
click at [207, 354] on input "New Subject*" at bounding box center [480, 364] width 686 height 25
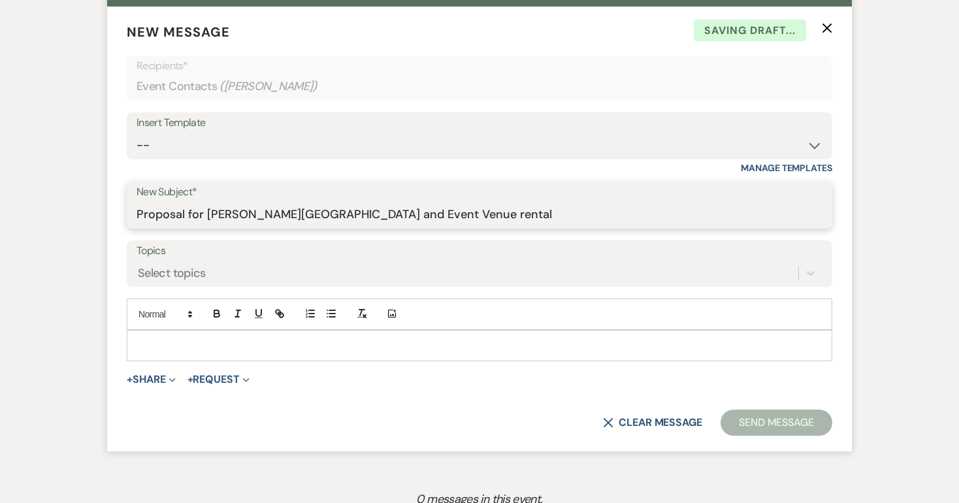
scroll to position [505, 0]
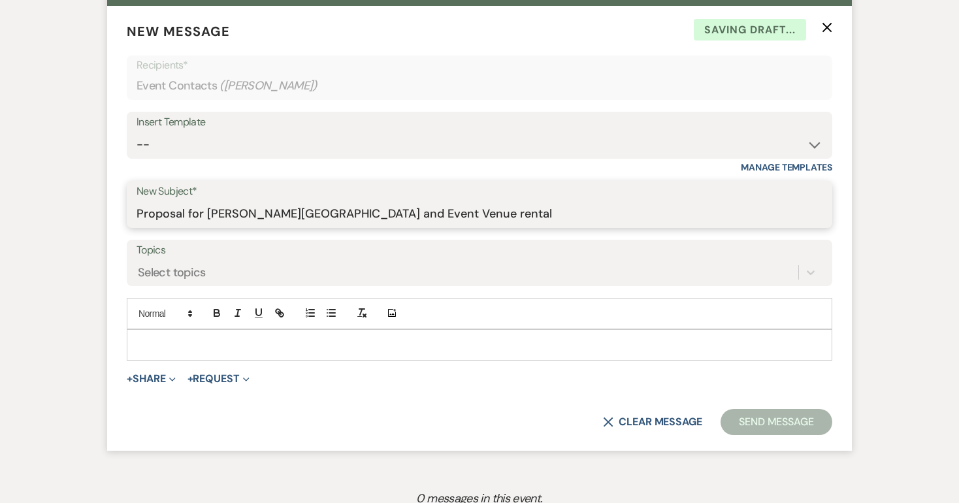
type input "Proposal for [PERSON_NAME][GEOGRAPHIC_DATA] and Event Venue rental"
click at [146, 340] on p at bounding box center [479, 345] width 685 height 14
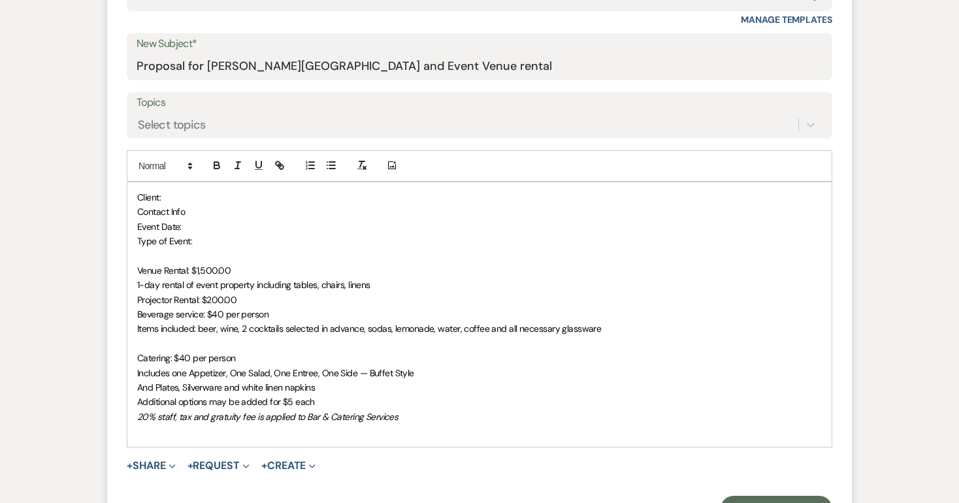
scroll to position [654, 0]
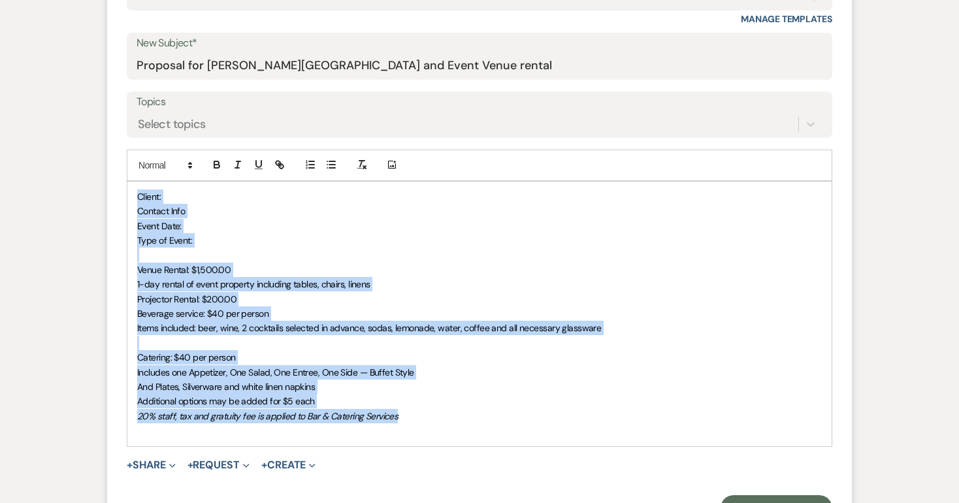
drag, startPoint x: 405, startPoint y: 414, endPoint x: 137, endPoint y: 191, distance: 349.5
click at [137, 191] on div "Client: Contact Info Event Date: Type of Event: Venue Rental: $1,500.00 1-day r…" at bounding box center [479, 314] width 705 height 265
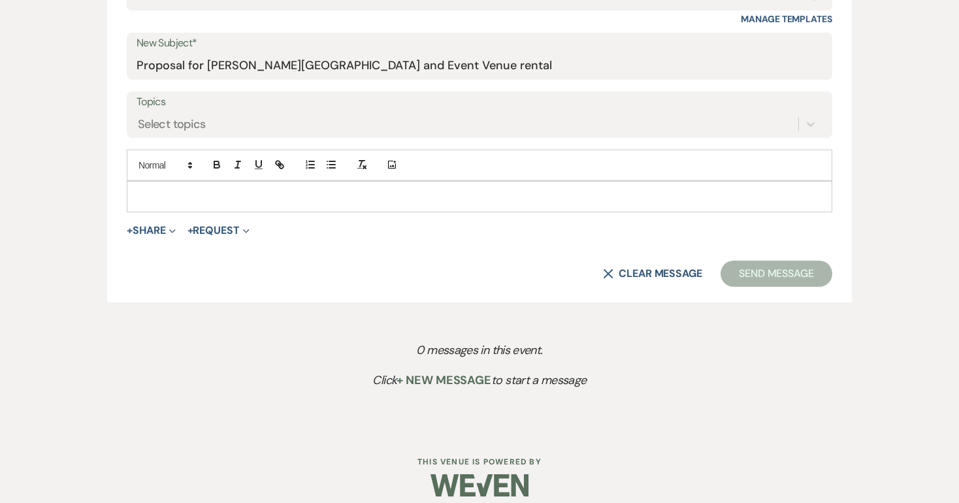
click at [144, 190] on p at bounding box center [479, 197] width 685 height 14
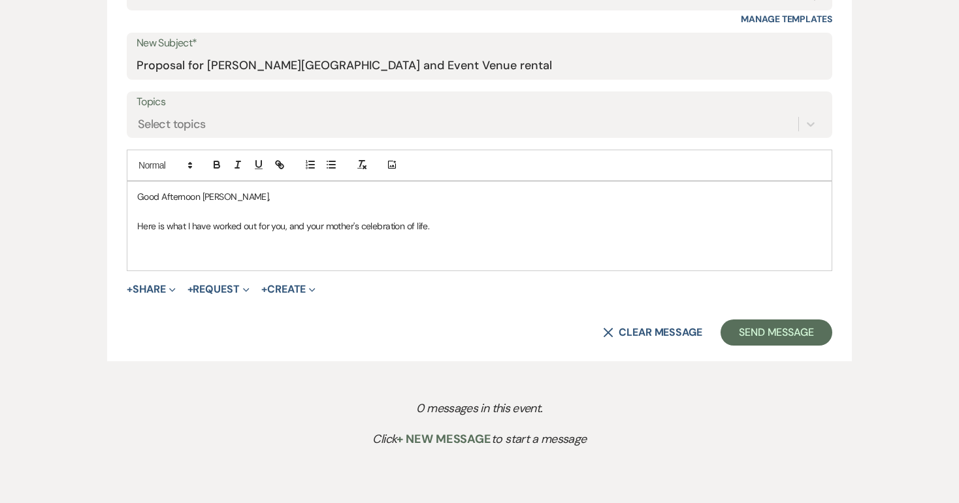
click at [141, 248] on p at bounding box center [479, 255] width 685 height 14
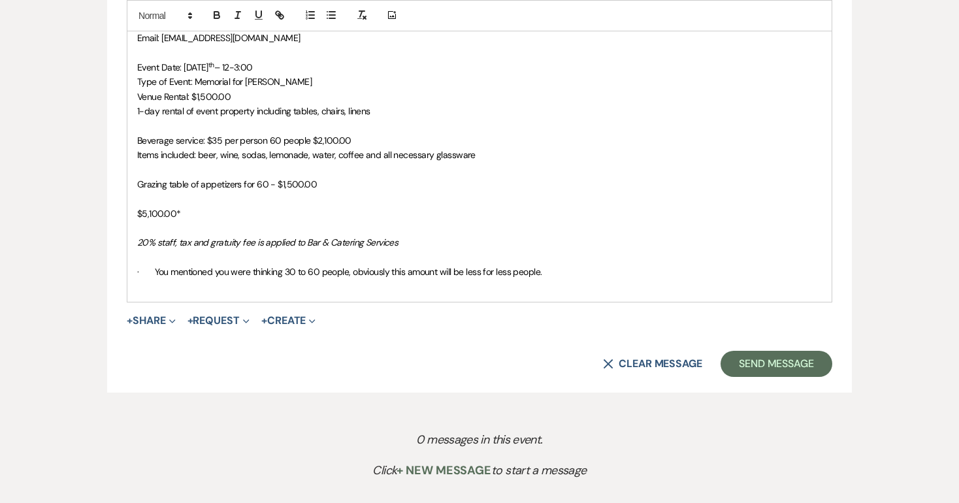
scroll to position [931, 0]
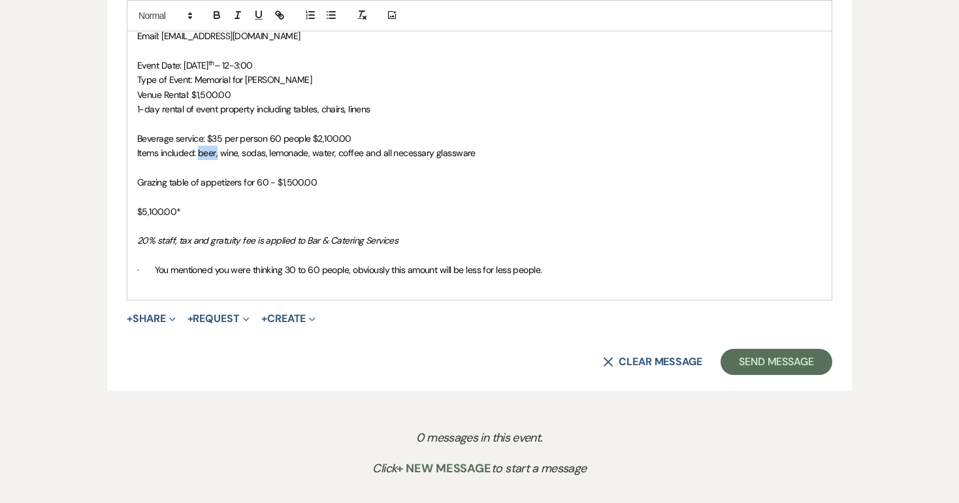
drag, startPoint x: 217, startPoint y: 147, endPoint x: 198, endPoint y: 145, distance: 19.1
click at [198, 147] on span "Items included: beer, wine, sodas, lemonade, water, coffee and all necessary gl…" at bounding box center [306, 153] width 339 height 12
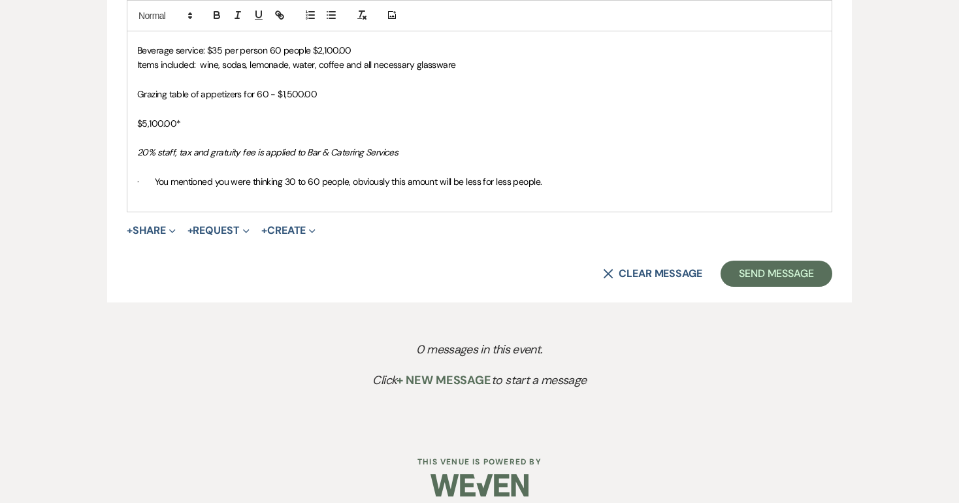
scroll to position [1021, 0]
click at [154, 175] on span "· You mentioned you were thinking 30 to 60 people, obviously this amount will b…" at bounding box center [339, 181] width 405 height 12
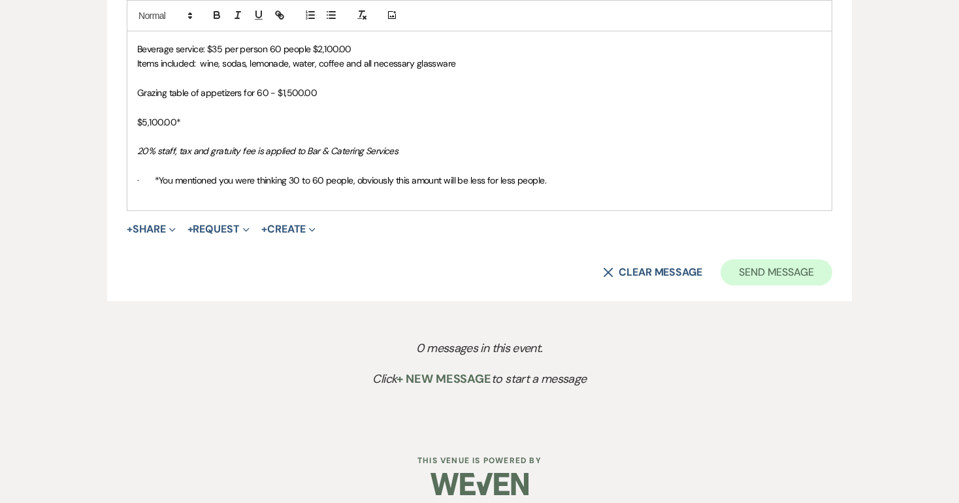
click at [776, 264] on button "Send Message" at bounding box center [777, 272] width 112 height 26
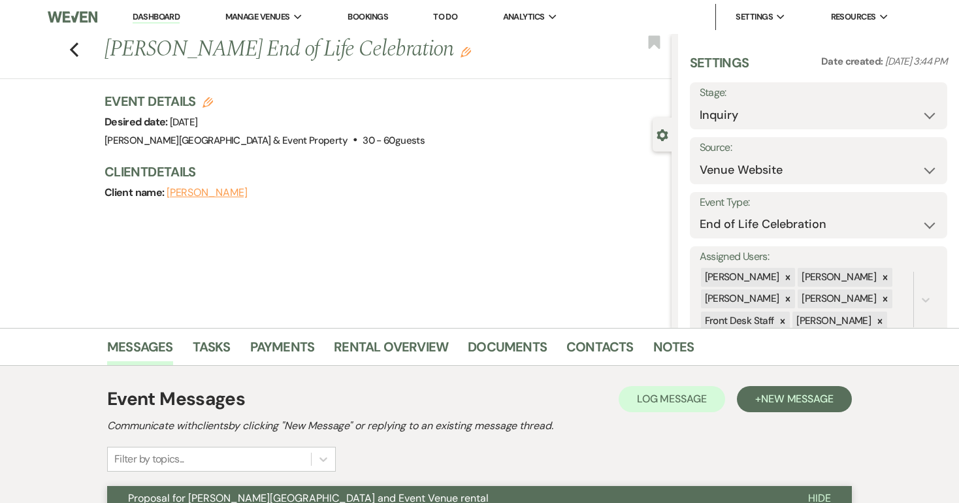
scroll to position [0, 0]
click at [74, 49] on icon "Previous" at bounding box center [74, 50] width 10 height 16
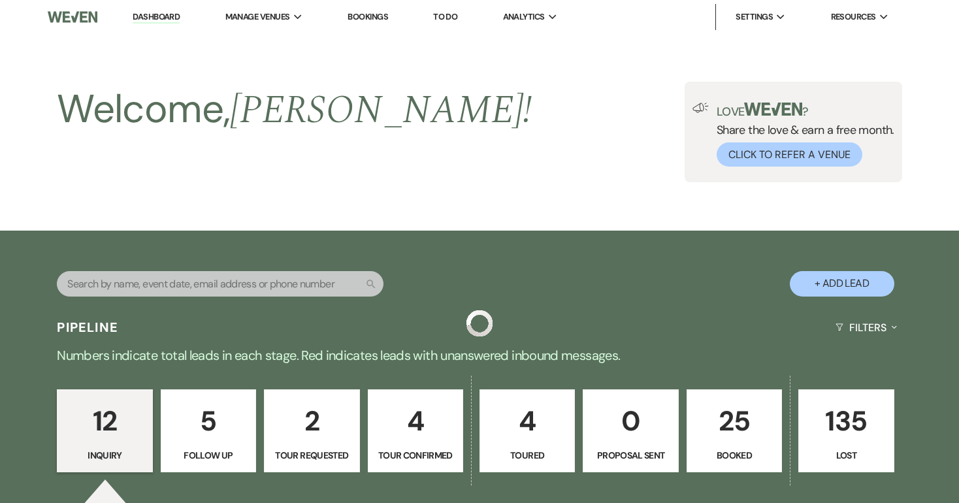
scroll to position [322, 0]
